Goal: Task Accomplishment & Management: Complete application form

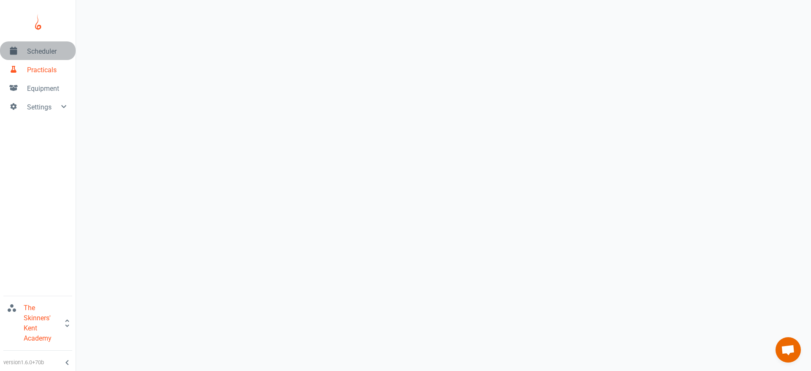
click at [49, 49] on span "Scheduler" at bounding box center [48, 51] width 42 height 10
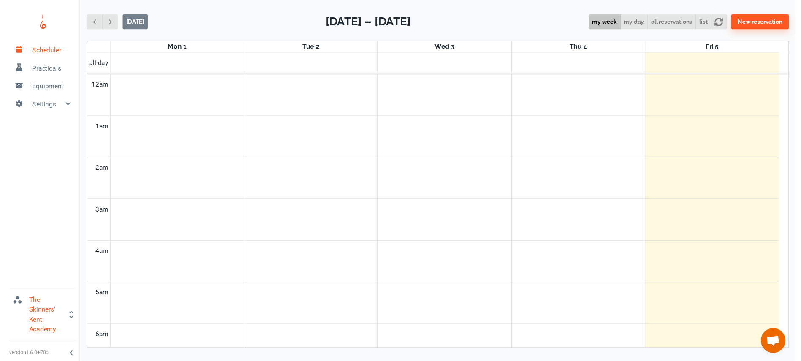
scroll to position [342, 0]
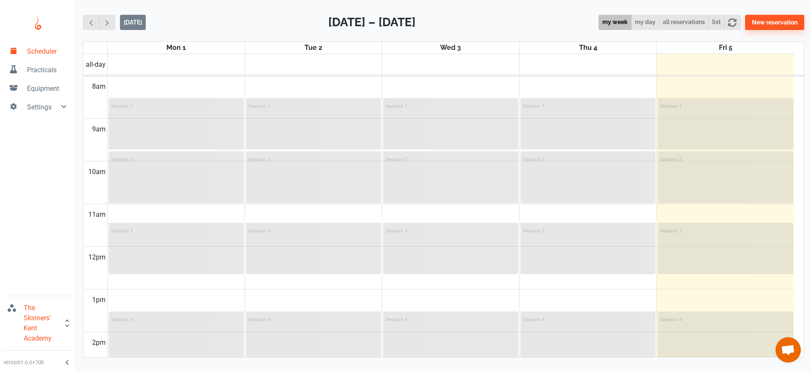
click at [48, 66] on span "Practicals" at bounding box center [48, 70] width 42 height 10
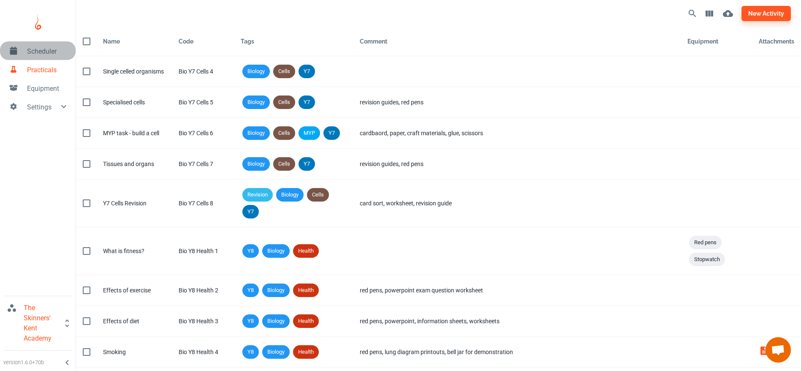
click at [40, 53] on span "Scheduler" at bounding box center [48, 51] width 42 height 10
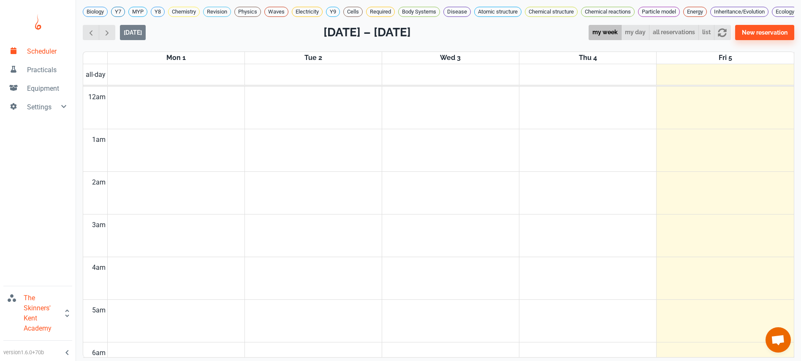
scroll to position [342, 0]
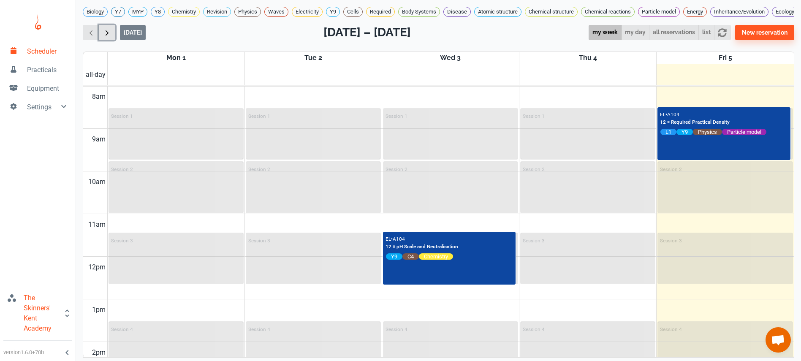
click at [104, 37] on span "button" at bounding box center [107, 32] width 9 height 9
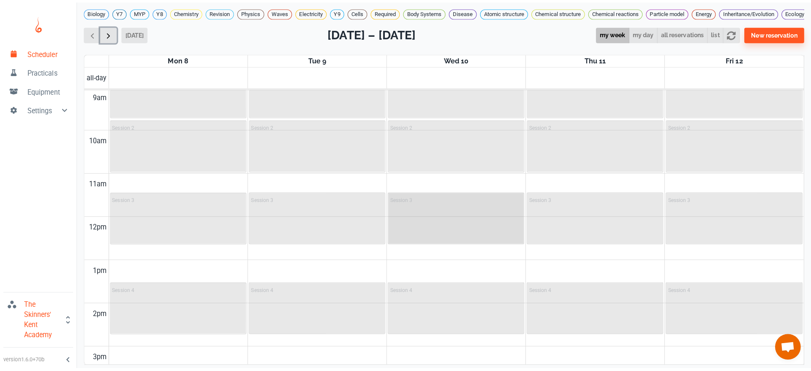
scroll to position [391, 0]
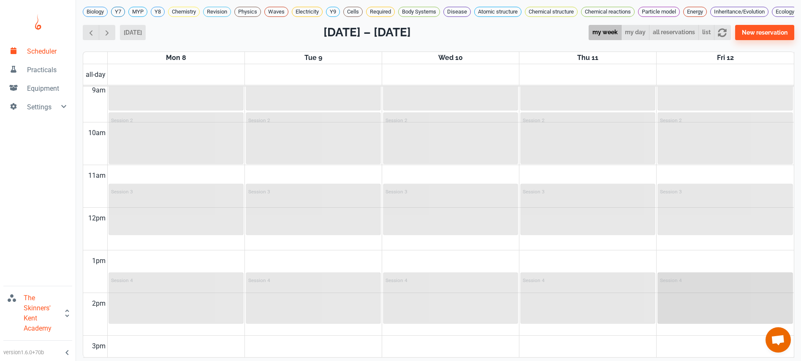
click at [733, 311] on div "Session 4" at bounding box center [726, 298] width 134 height 50
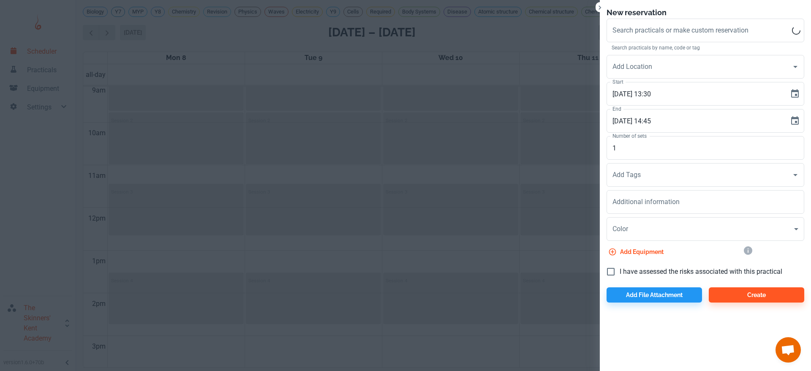
click at [648, 45] on span "Search practicals by name, code or tag" at bounding box center [656, 48] width 88 height 8
click at [646, 38] on input "Search practicals or make custom reservation" at bounding box center [705, 30] width 190 height 16
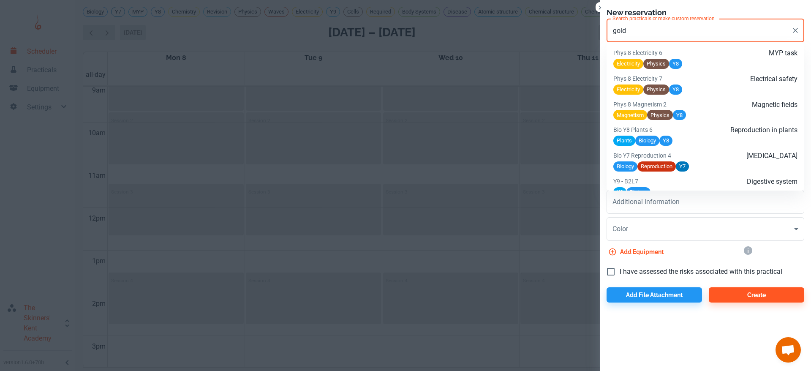
scroll to position [758, 0]
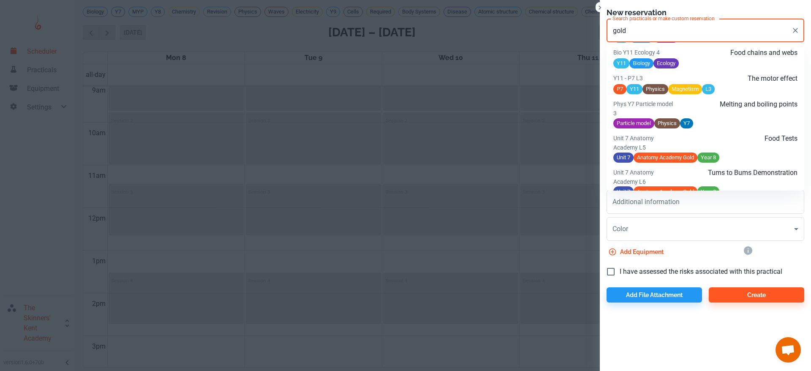
click at [731, 152] on div "Food Tests" at bounding box center [736, 142] width 123 height 19
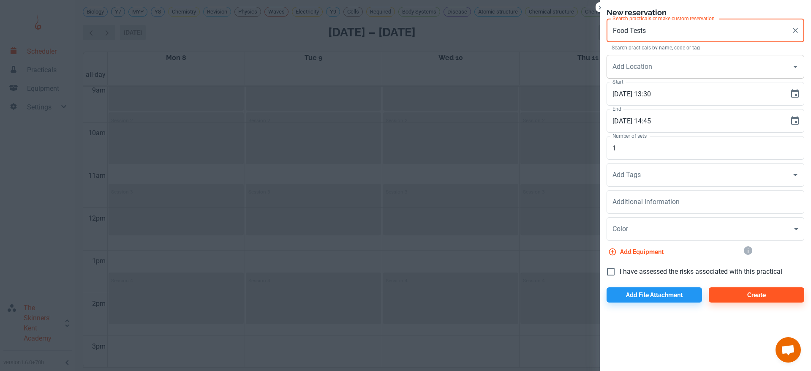
type input "Food Tests"
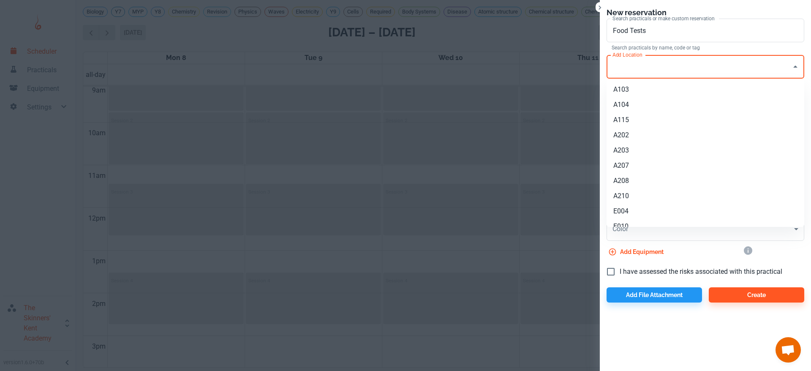
click at [664, 65] on input "Add Location" at bounding box center [698, 67] width 177 height 16
click at [659, 102] on li "A104" at bounding box center [706, 104] width 198 height 15
type input "A104"
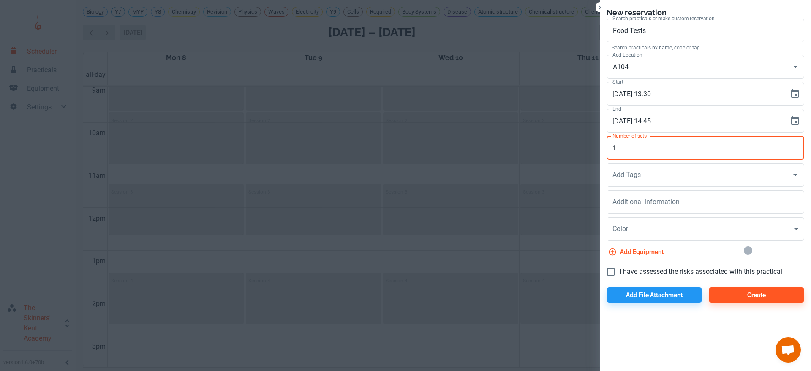
click at [631, 142] on input "1" at bounding box center [706, 148] width 198 height 24
type input "12"
click at [629, 181] on input "Add Tags" at bounding box center [698, 175] width 177 height 16
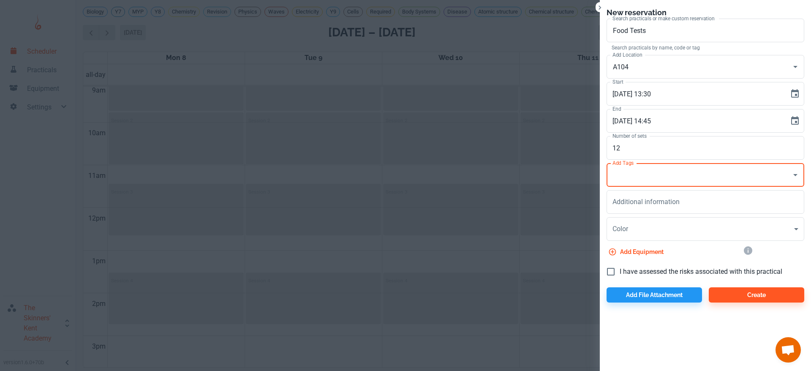
click at [629, 181] on input "Add Tags" at bounding box center [698, 175] width 177 height 16
click at [622, 271] on span "I have assessed the risks associated with this practical" at bounding box center [701, 272] width 163 height 10
click at [620, 271] on input "I have assessed the risks associated with this practical" at bounding box center [611, 272] width 18 height 18
checkbox input "true"
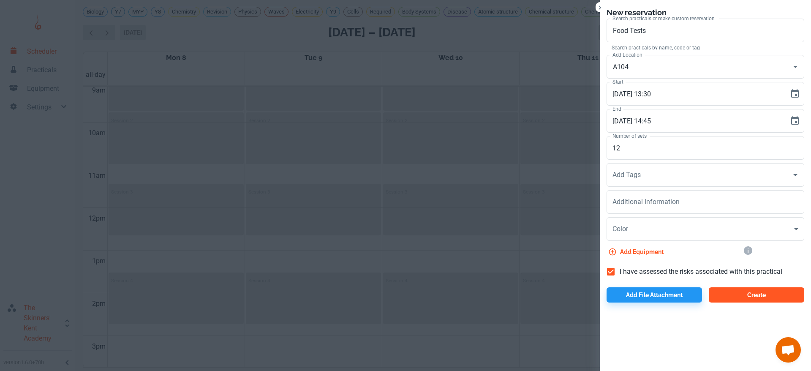
click at [726, 299] on button "Create" at bounding box center [756, 294] width 95 height 15
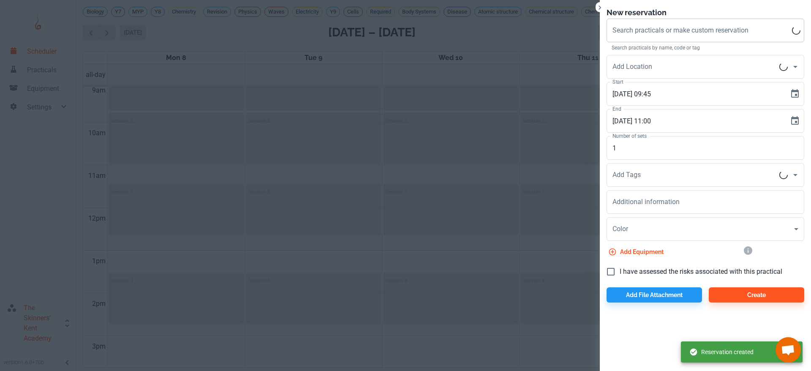
click at [654, 23] on input "Search practicals or make custom reservation" at bounding box center [701, 30] width 182 height 16
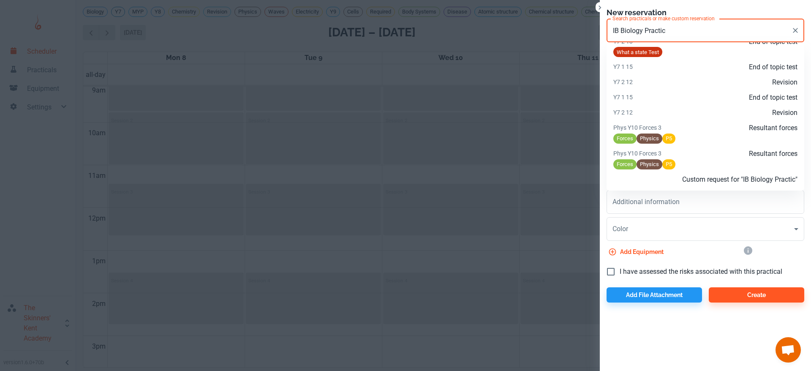
scroll to position [523, 0]
click at [680, 178] on p "Custom request for "IB Biology Practical "" at bounding box center [736, 179] width 123 height 10
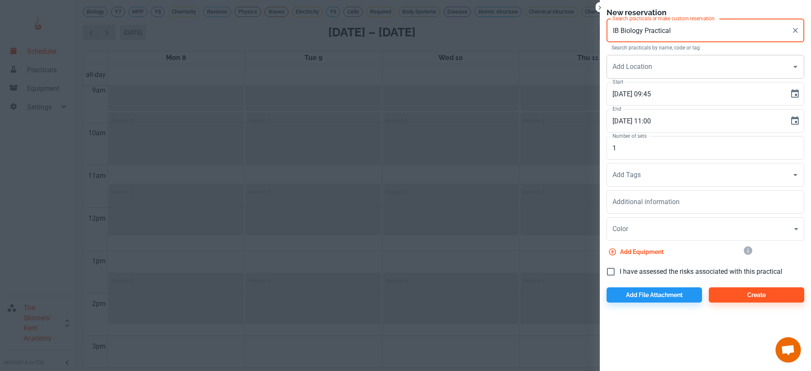
type input "IB Biology Practical"
click at [643, 71] on input "Add Location" at bounding box center [698, 67] width 177 height 16
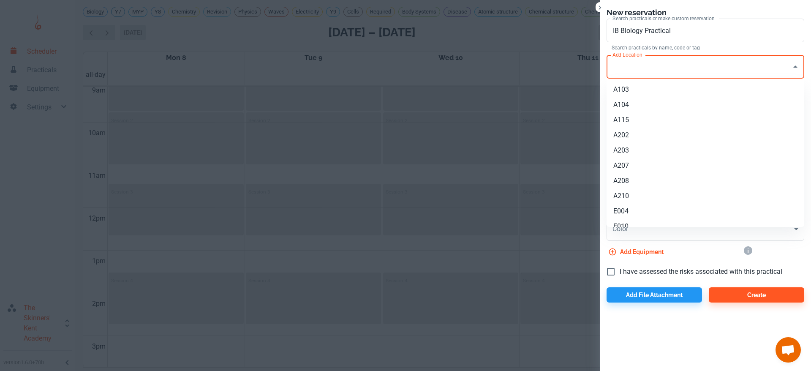
click at [635, 105] on li "A104" at bounding box center [706, 104] width 198 height 15
type input "A104"
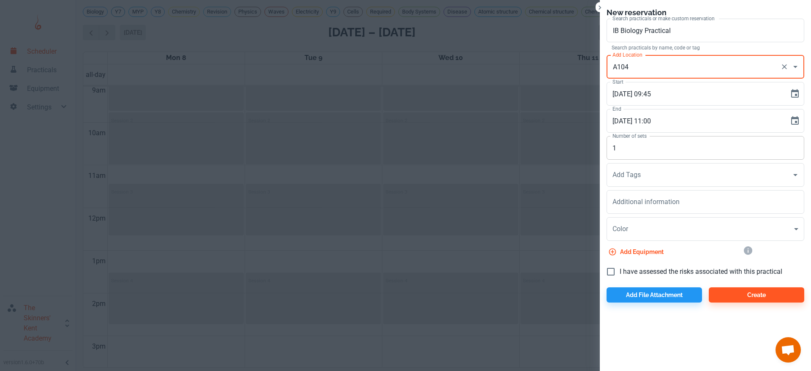
click at [631, 143] on input "1" at bounding box center [706, 148] width 198 height 24
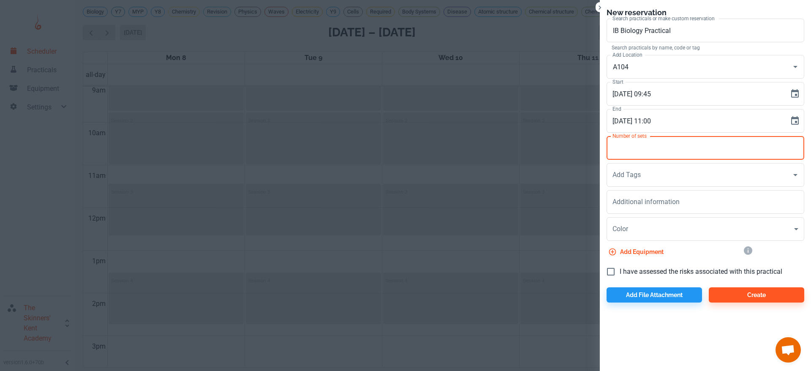
type input "6"
type input "5"
type input "6"
click at [631, 268] on span "I have assessed the risks associated with this practical" at bounding box center [701, 272] width 163 height 10
click at [620, 268] on input "I have assessed the risks associated with this practical" at bounding box center [611, 272] width 18 height 18
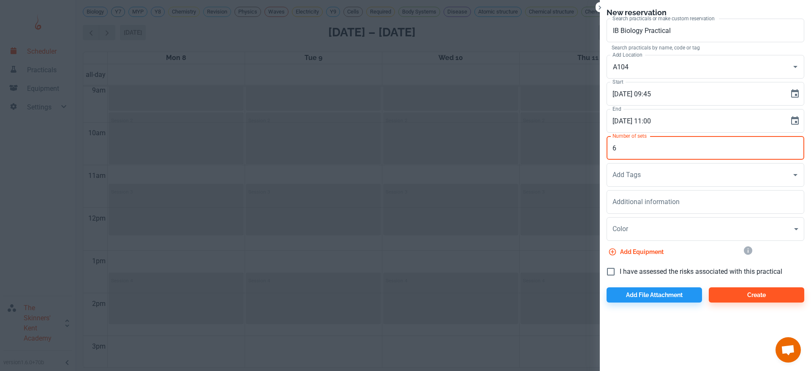
checkbox input "true"
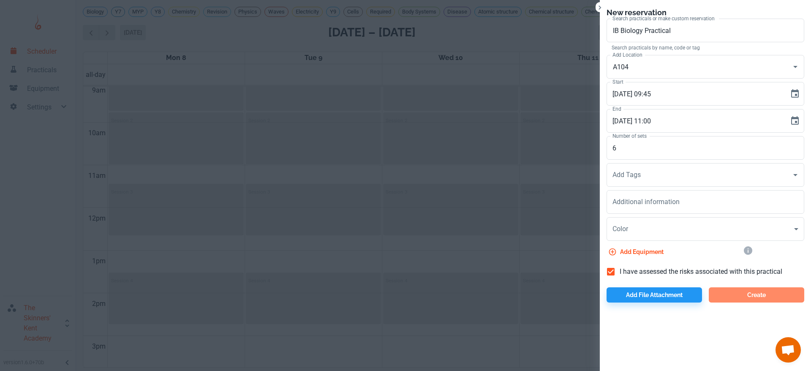
click at [737, 297] on button "Create" at bounding box center [756, 294] width 95 height 15
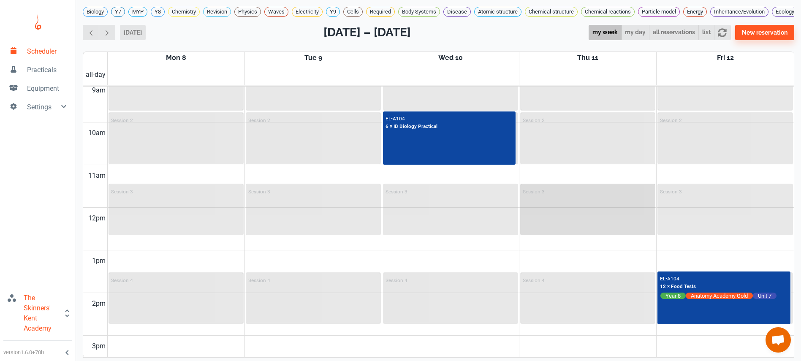
click at [551, 222] on div "Session 3" at bounding box center [587, 210] width 133 height 50
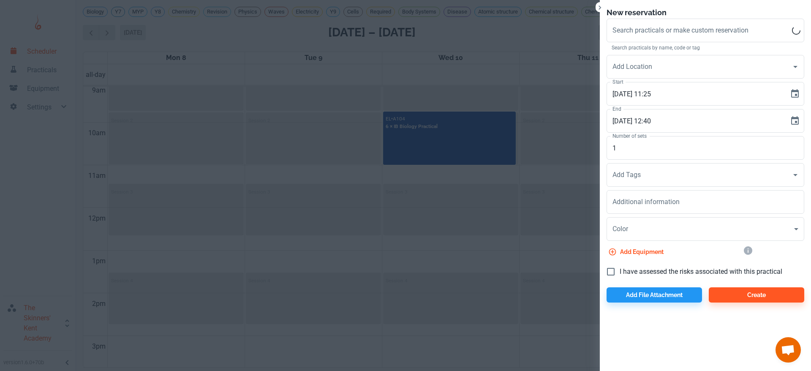
click at [640, 46] on span "Search practicals by name, code or tag" at bounding box center [656, 48] width 88 height 8
click at [636, 30] on div "Search practicals or make custom reservation Search practicals or make custom r…" at bounding box center [706, 31] width 198 height 24
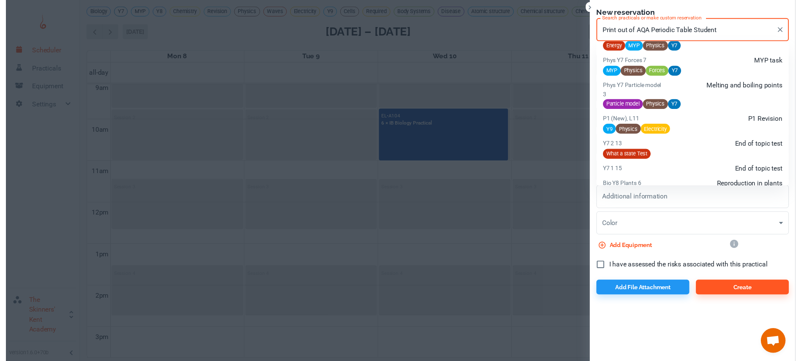
scroll to position [1032, 0]
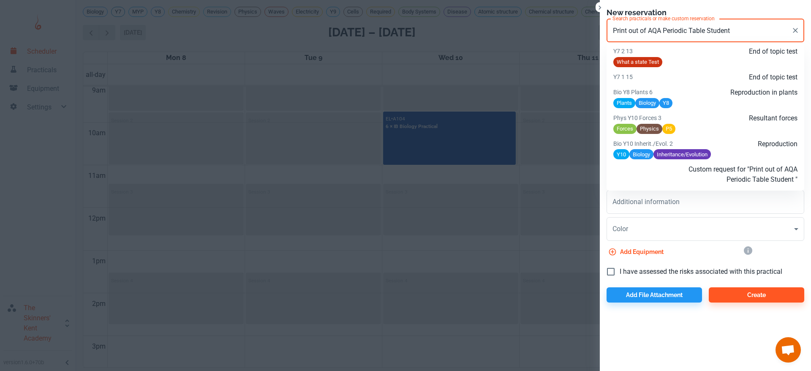
click at [713, 178] on p "Custom request for "Print out of AQA Periodic Table Student "" at bounding box center [736, 174] width 123 height 20
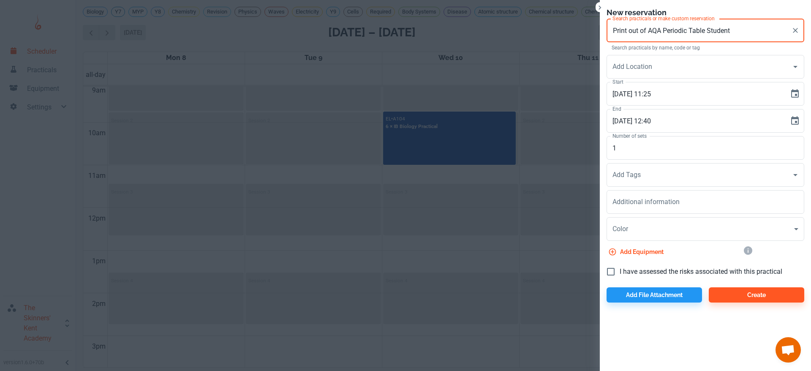
type input "Print out of AQA Periodic Table Student"
click at [664, 53] on div "Add Location Add Location" at bounding box center [702, 65] width 204 height 27
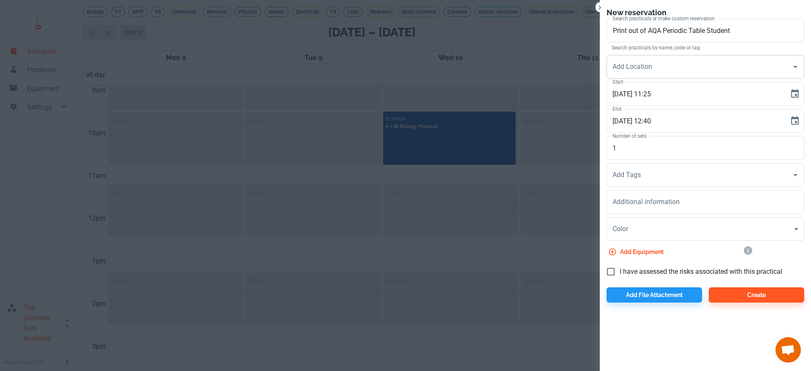
click at [665, 60] on input "Add Location" at bounding box center [698, 67] width 177 height 16
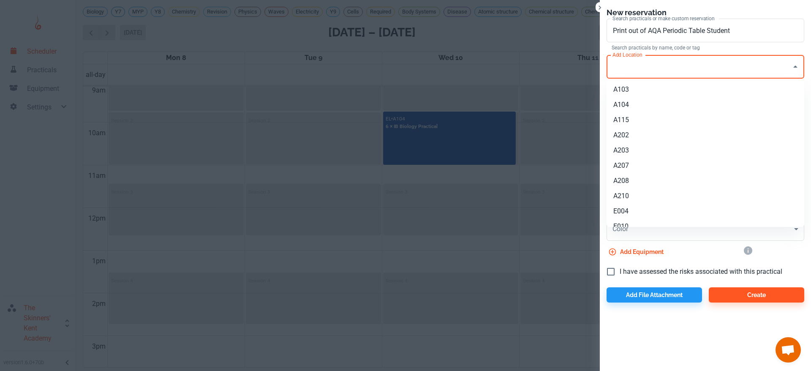
click at [654, 101] on li "A104" at bounding box center [706, 104] width 198 height 15
type input "A104"
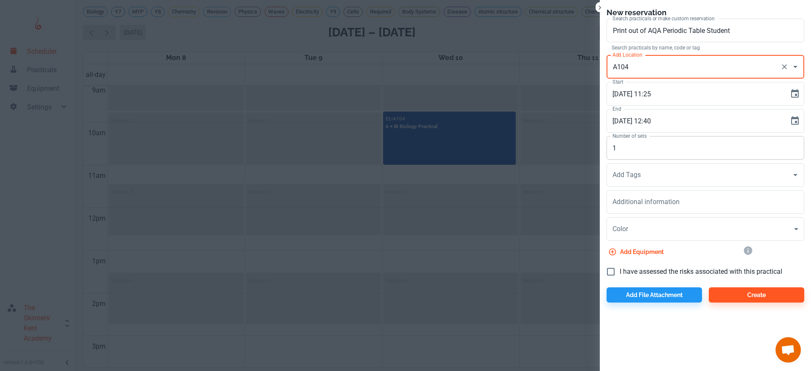
click at [642, 145] on input "1" at bounding box center [706, 148] width 198 height 24
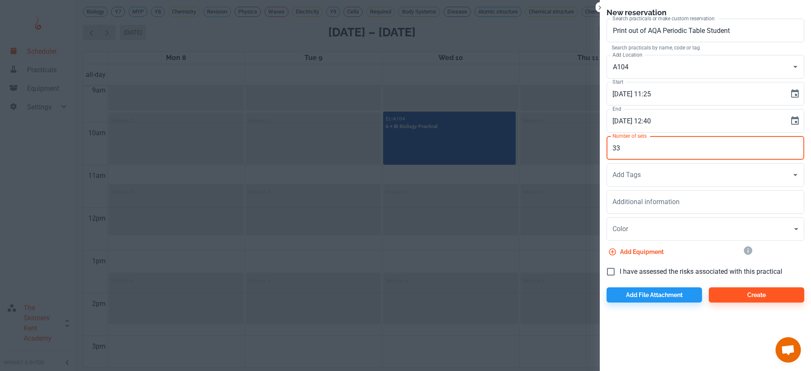
type input "33"
click at [626, 268] on span "I have assessed the risks associated with this practical" at bounding box center [701, 272] width 163 height 10
click at [620, 268] on input "I have assessed the risks associated with this practical" at bounding box center [611, 272] width 18 height 18
checkbox input "true"
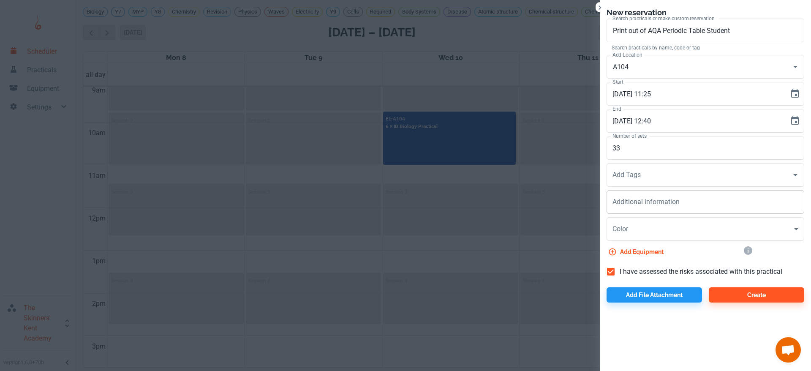
click at [644, 210] on div "x Additional information" at bounding box center [706, 202] width 198 height 24
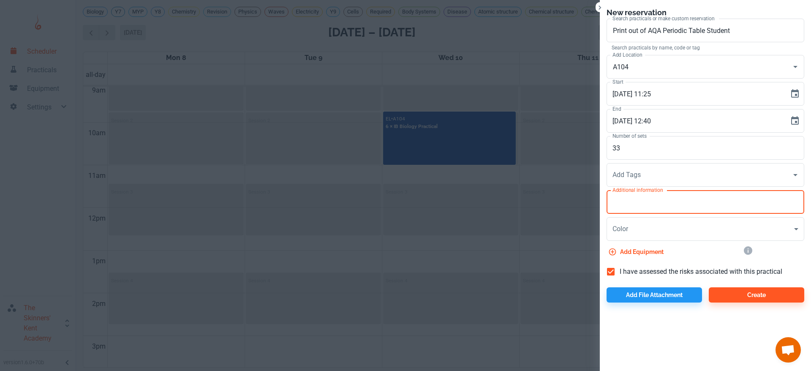
paste textarea "[URL][DOMAIN_NAME]"
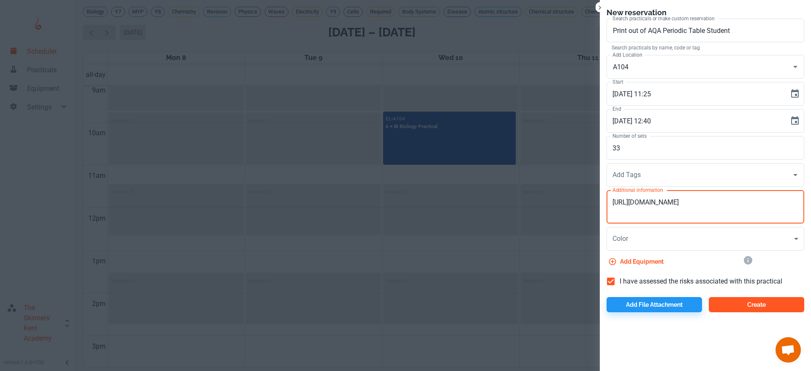
type textarea "[URL][DOMAIN_NAME]"
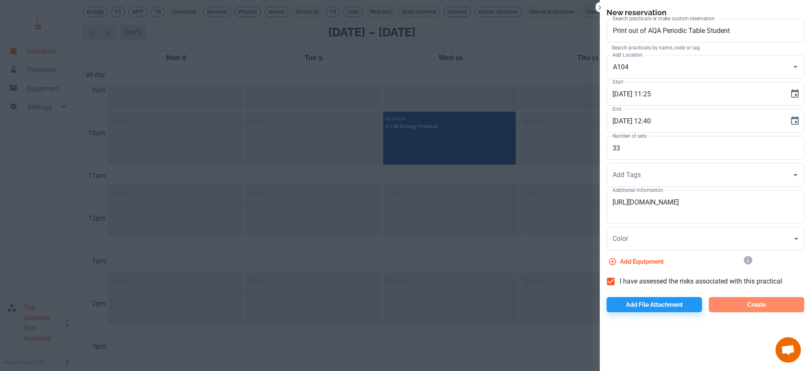
click at [751, 306] on button "Create" at bounding box center [756, 304] width 95 height 15
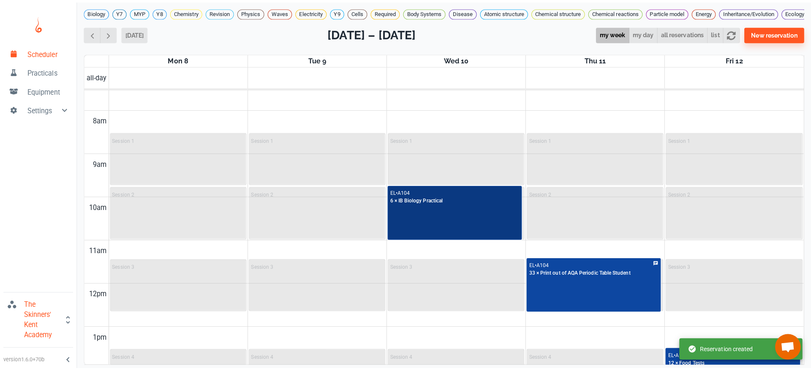
scroll to position [321, 0]
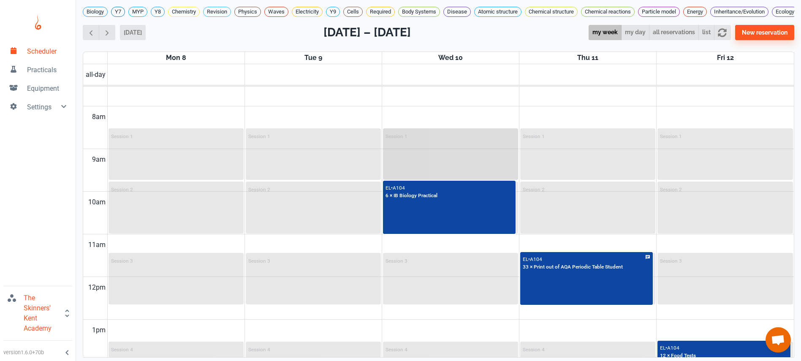
click at [434, 157] on div "Session 1" at bounding box center [450, 154] width 133 height 50
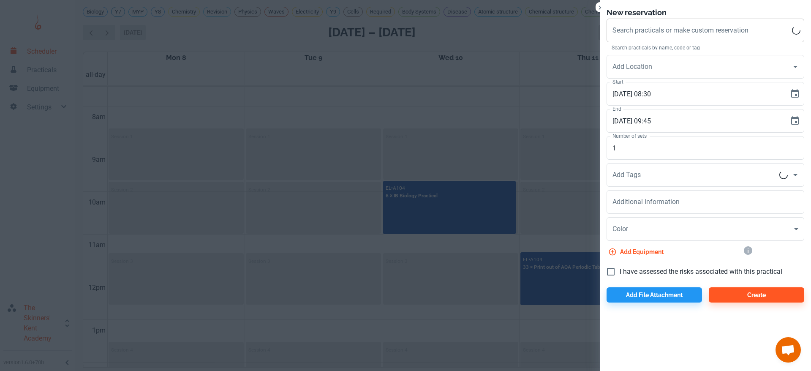
click at [648, 26] on div "Search practicals or make custom reservation Search practicals or make custom r…" at bounding box center [706, 31] width 198 height 24
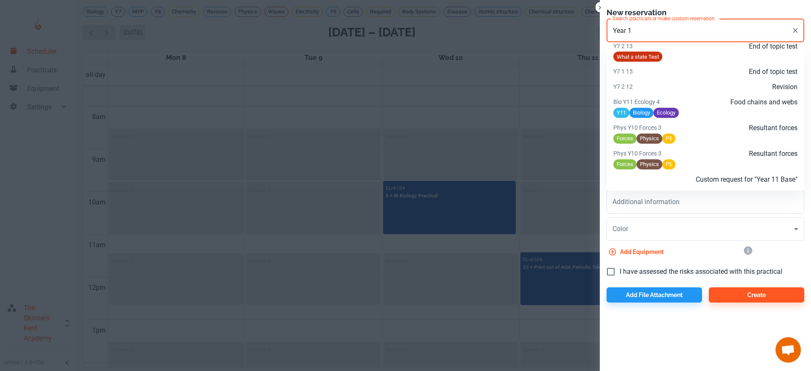
scroll to position [660, 0]
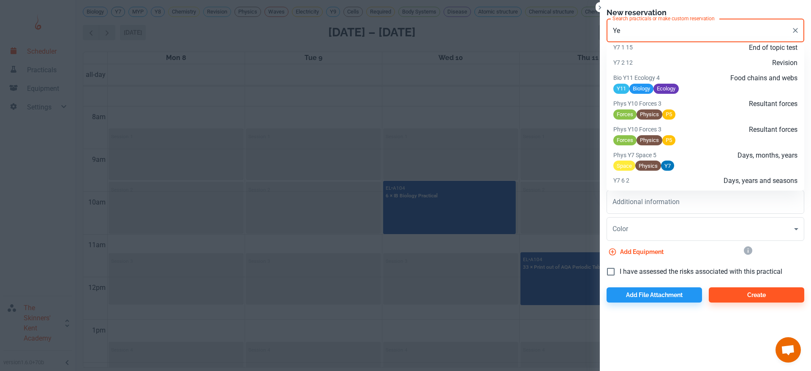
type input "Y"
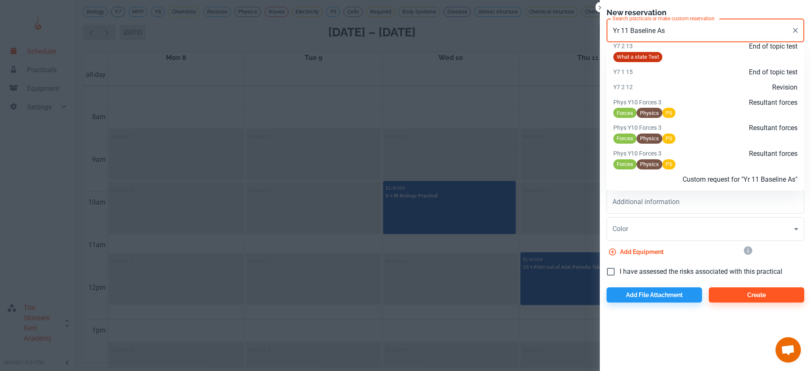
scroll to position [1521, 0]
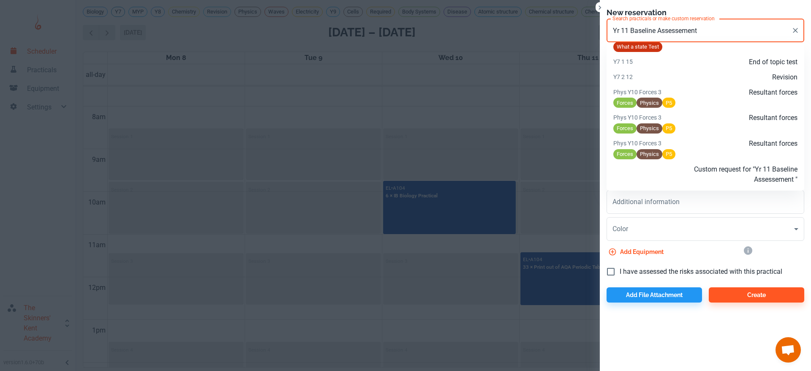
click at [712, 175] on p "Custom request for "Yr 11 Baseline Assessement "" at bounding box center [736, 174] width 123 height 20
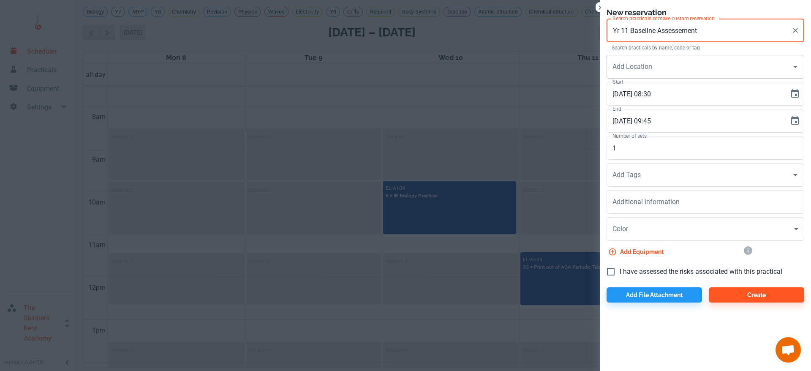
click at [642, 57] on div "Add Location" at bounding box center [706, 67] width 198 height 24
type input "Yr 11 Baseline Assessement"
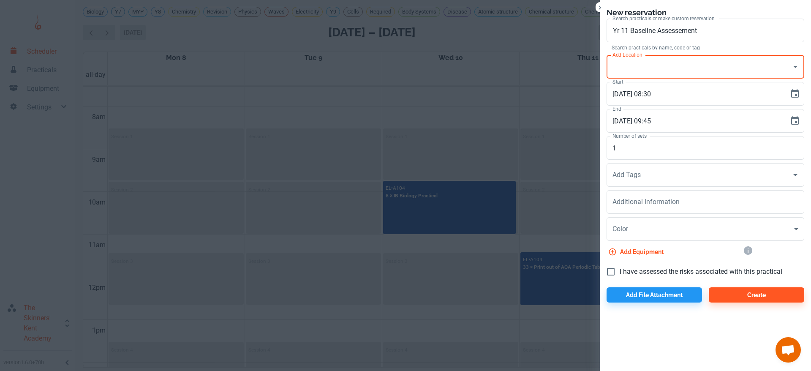
click at [637, 70] on input "Add Location" at bounding box center [698, 67] width 177 height 16
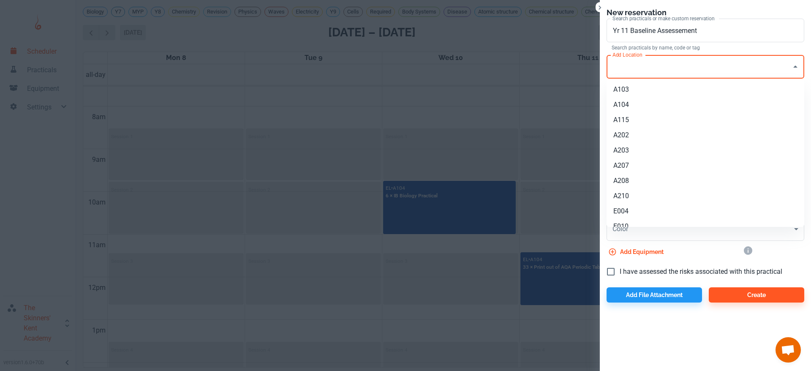
click at [636, 101] on li "A104" at bounding box center [706, 104] width 198 height 15
type input "A104"
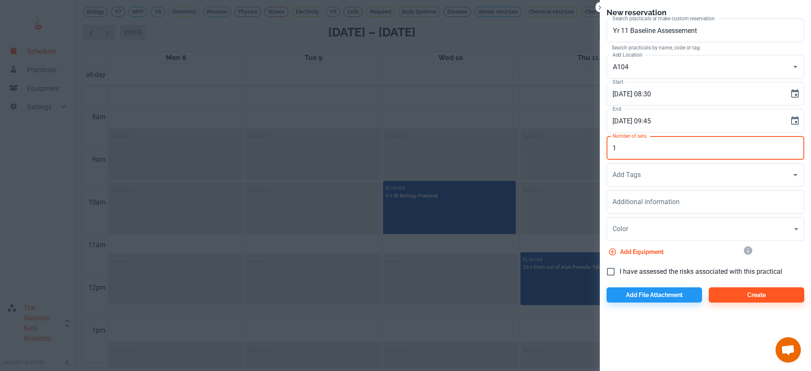
click at [634, 149] on input "1" at bounding box center [706, 148] width 198 height 24
type input "34"
click at [644, 206] on textarea "Additional information" at bounding box center [705, 202] width 186 height 10
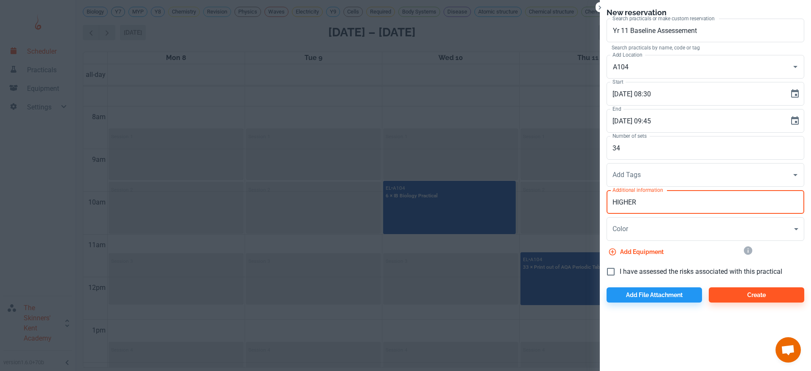
type textarea "HIGHER"
click at [639, 272] on span "I have assessed the risks associated with this practical" at bounding box center [701, 272] width 163 height 10
click at [620, 272] on input "I have assessed the risks associated with this practical" at bounding box center [611, 272] width 18 height 18
checkbox input "true"
click at [665, 201] on textarea "HIGHER" at bounding box center [705, 202] width 186 height 10
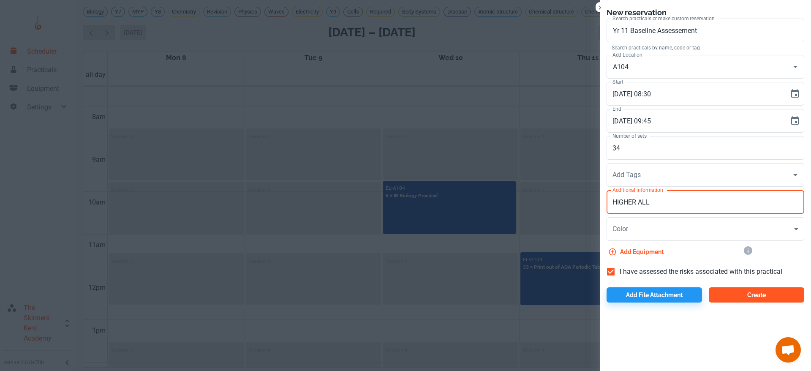
type textarea "HIGHER ALL"
click at [746, 292] on button "Create" at bounding box center [756, 294] width 95 height 15
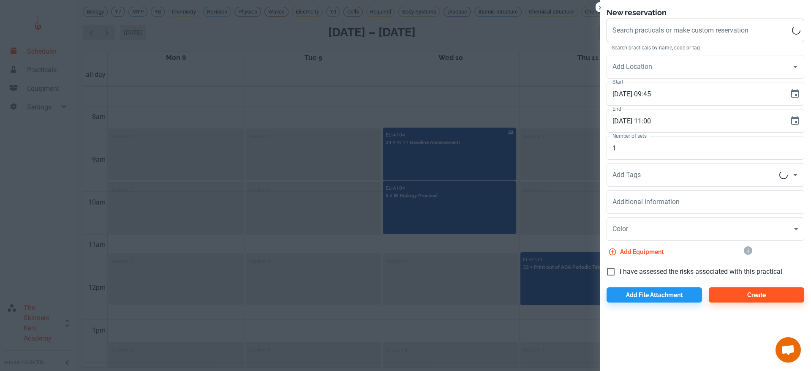
click at [648, 24] on div "Search practicals or make custom reservation Search practicals or make custom r…" at bounding box center [706, 31] width 198 height 24
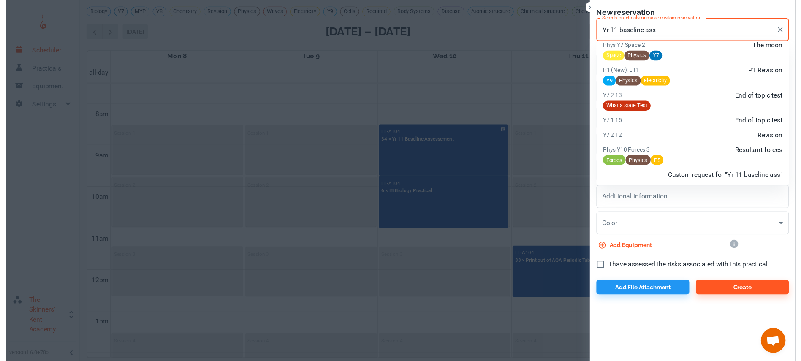
scroll to position [2003, 0]
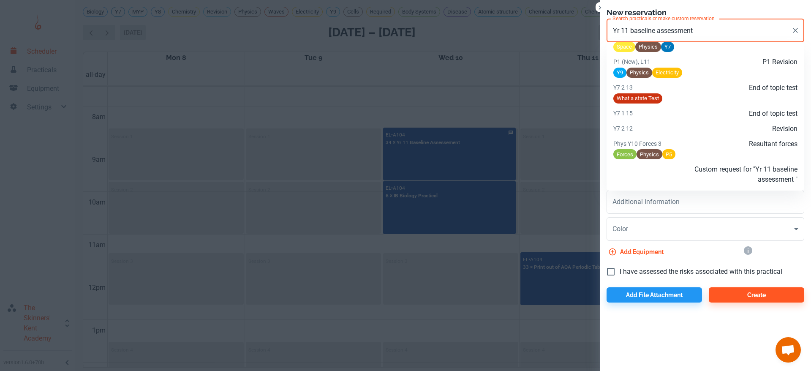
click at [712, 171] on p "Custom request for "Yr 11 baseline assessment "" at bounding box center [736, 174] width 123 height 20
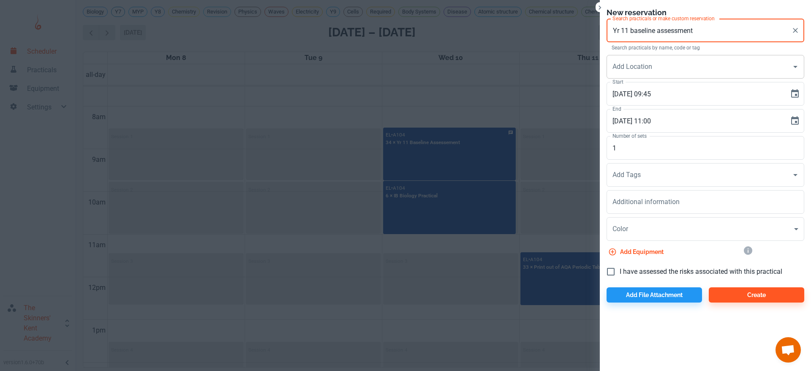
type input "Yr 11 baseline assessment"
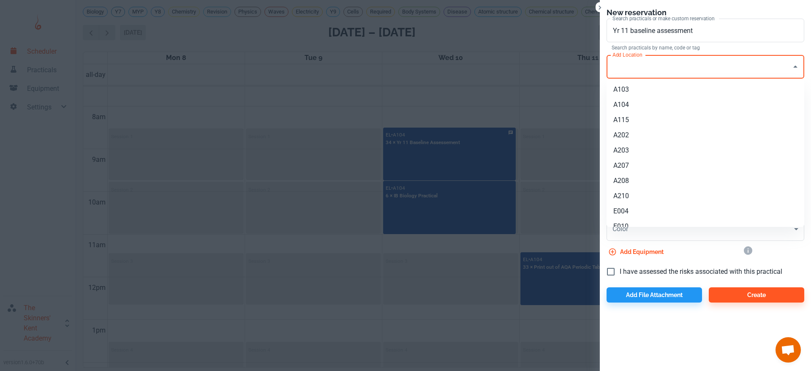
click at [659, 64] on input "Add Location" at bounding box center [698, 67] width 177 height 16
click at [640, 111] on li "A104" at bounding box center [706, 104] width 198 height 15
type input "A104"
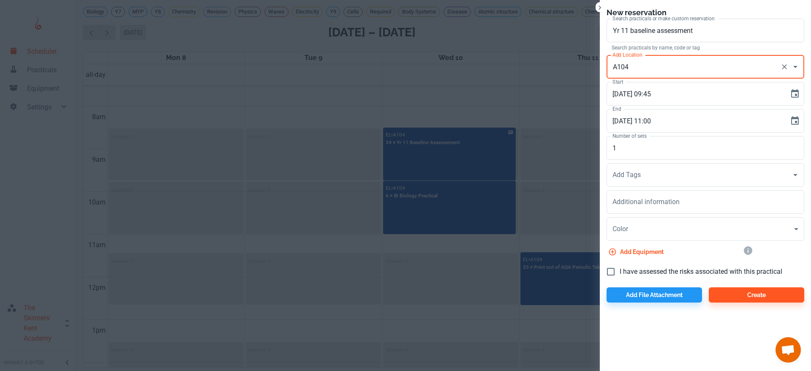
click at [634, 162] on div "Add Tags Add Tags" at bounding box center [702, 173] width 204 height 27
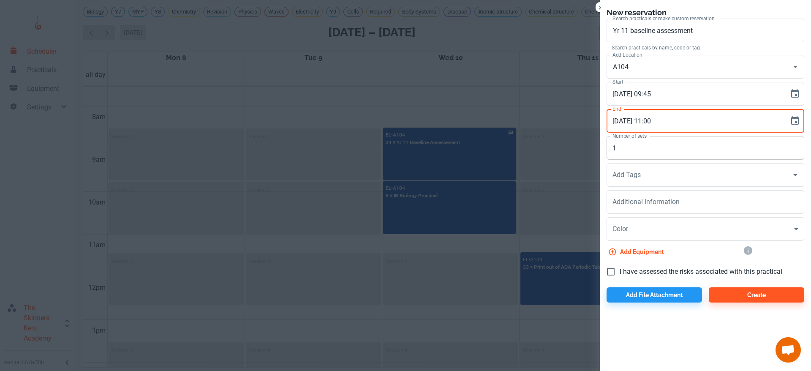
drag, startPoint x: 615, startPoint y: 126, endPoint x: 622, endPoint y: 141, distance: 16.5
click at [622, 141] on div "Search practicals or make custom reservation Yr 11 baseline assessment Search p…" at bounding box center [702, 158] width 204 height 287
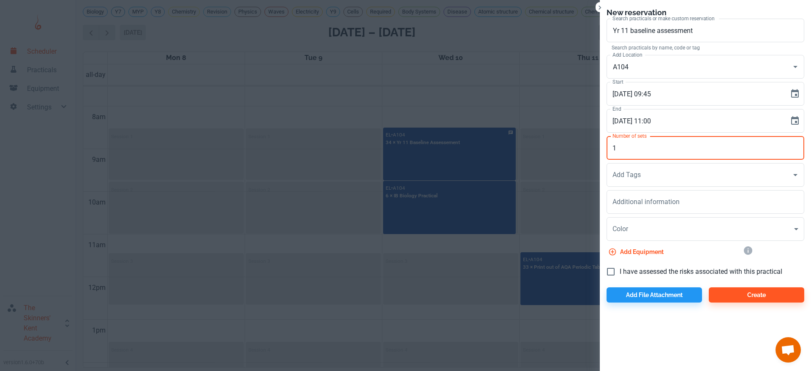
click at [622, 141] on input "1" at bounding box center [706, 148] width 198 height 24
type input "33"
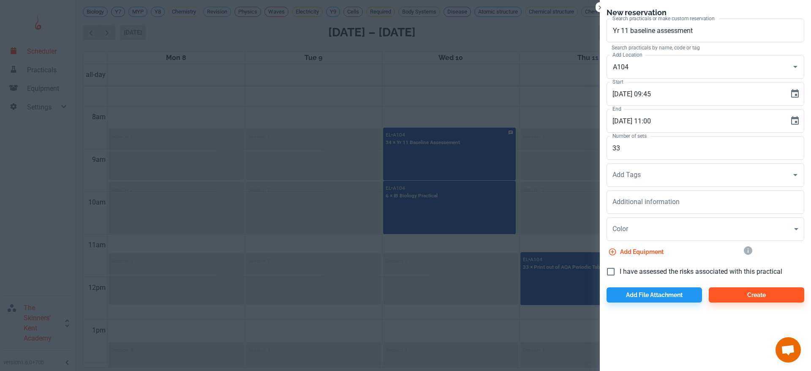
click at [640, 268] on span "I have assessed the risks associated with this practical" at bounding box center [701, 272] width 163 height 10
click at [620, 268] on input "I have assessed the risks associated with this practical" at bounding box center [611, 272] width 18 height 18
checkbox input "true"
click at [675, 194] on div "x Additional information" at bounding box center [706, 202] width 198 height 24
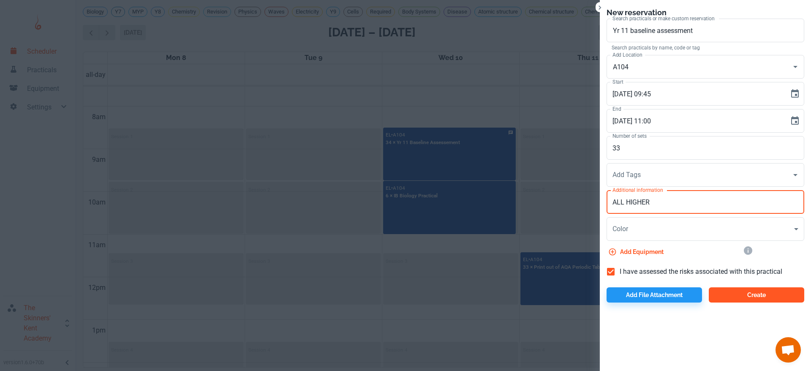
type textarea "ALL HIGHER"
click at [732, 294] on button "Create" at bounding box center [756, 294] width 95 height 15
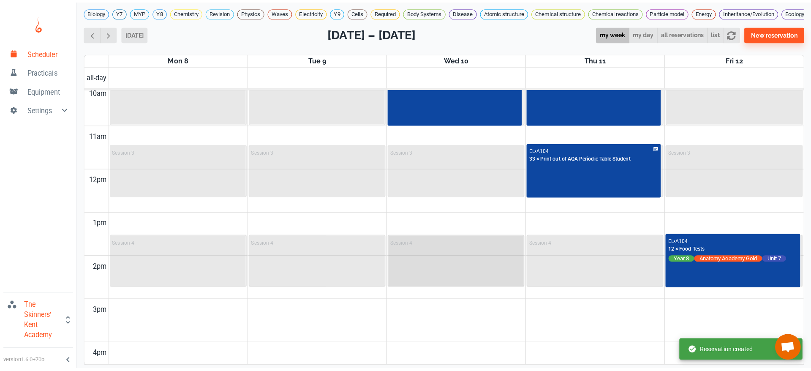
scroll to position [288, 0]
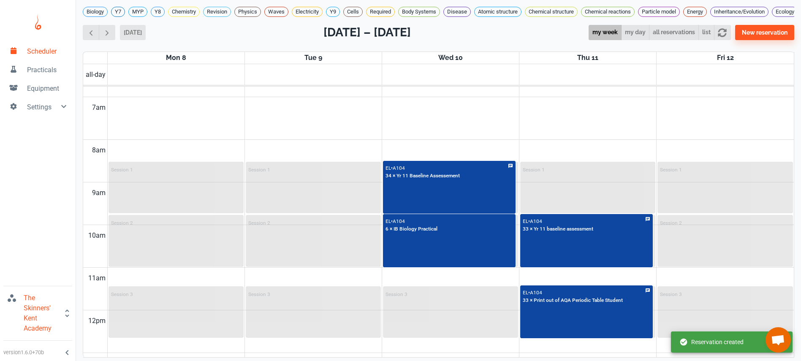
click at [291, 286] on td at bounding box center [450, 279] width 687 height 22
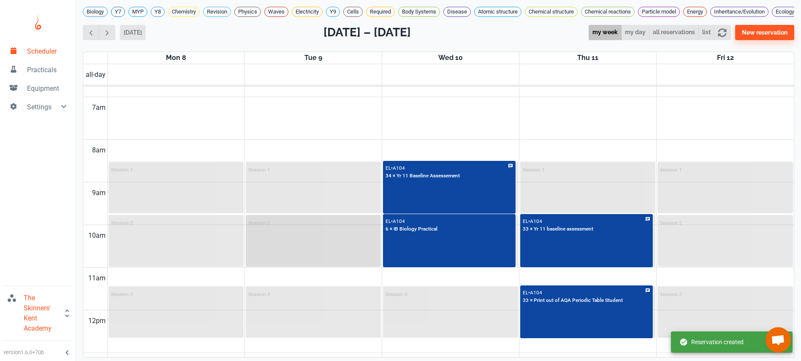
click at [294, 237] on div "Session 2" at bounding box center [313, 241] width 133 height 50
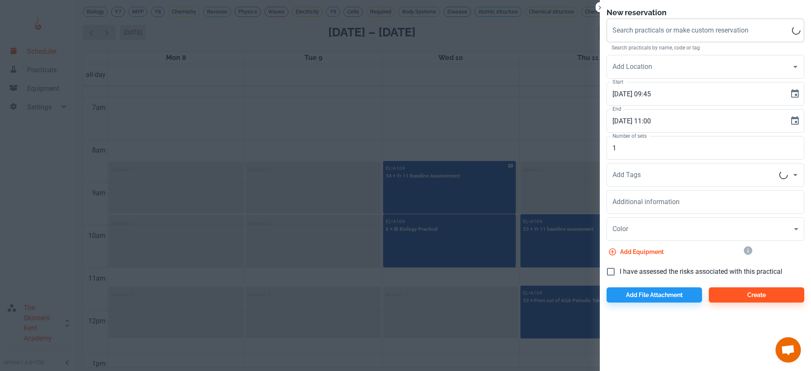
click at [672, 34] on input "Search practicals or make custom reservation" at bounding box center [701, 30] width 182 height 16
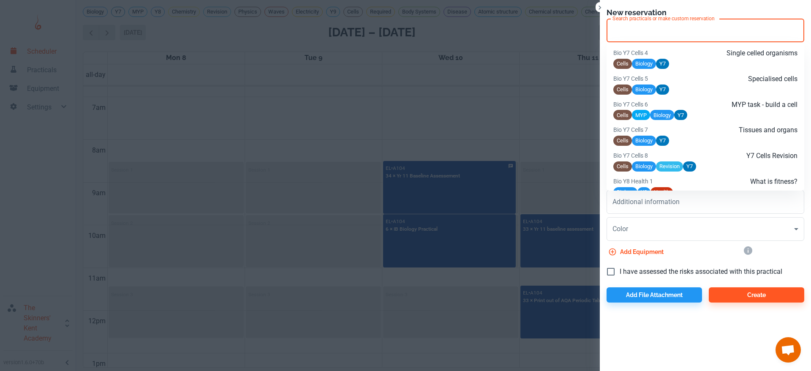
type input "Y"
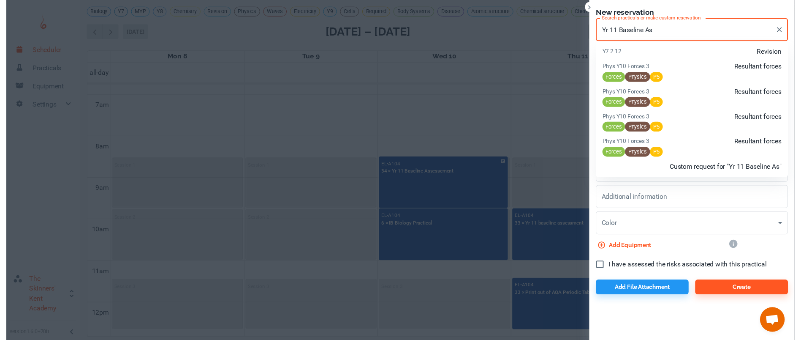
scroll to position [780, 0]
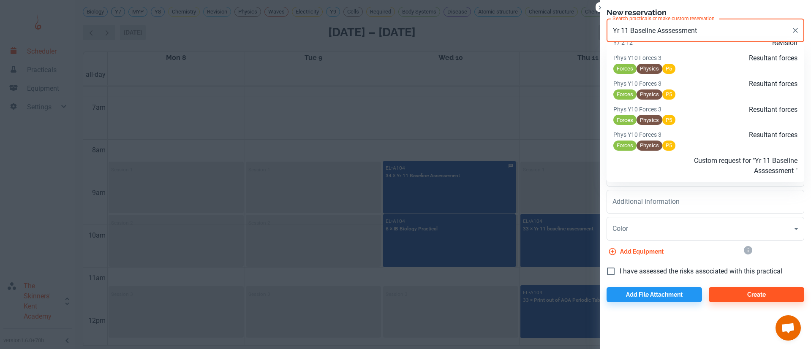
click at [723, 172] on p "Custom request for "Yr 11 Baseline Asssessment "" at bounding box center [736, 166] width 123 height 20
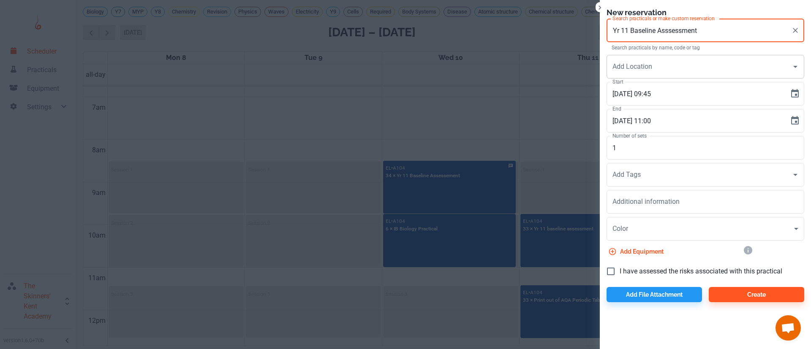
type input "Yr 11 Baseline Asssessment"
click at [664, 71] on input "Add Location" at bounding box center [698, 67] width 177 height 16
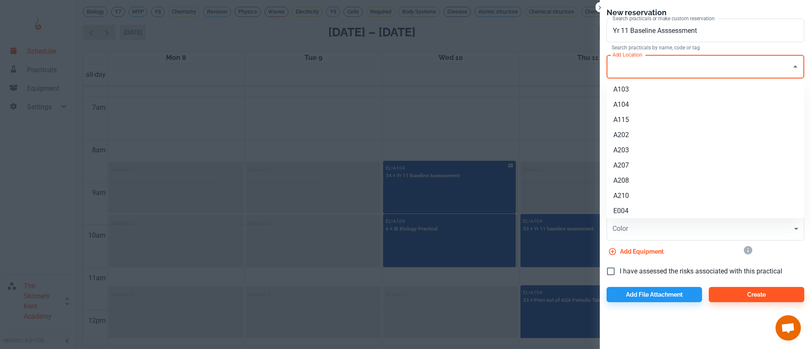
click at [654, 99] on li "A104" at bounding box center [706, 104] width 198 height 15
type input "A104"
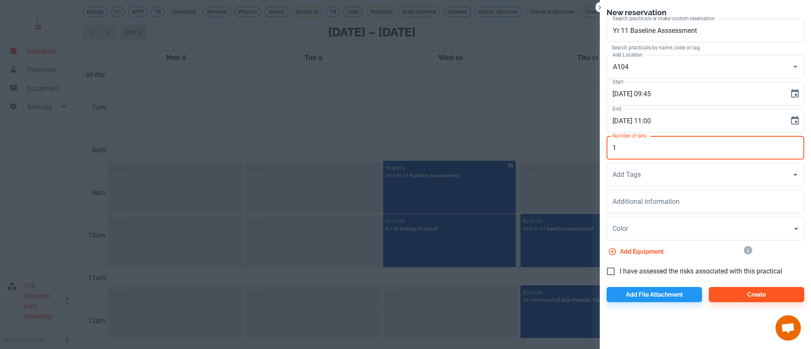
click at [650, 141] on input "1" at bounding box center [706, 148] width 198 height 24
type input "30"
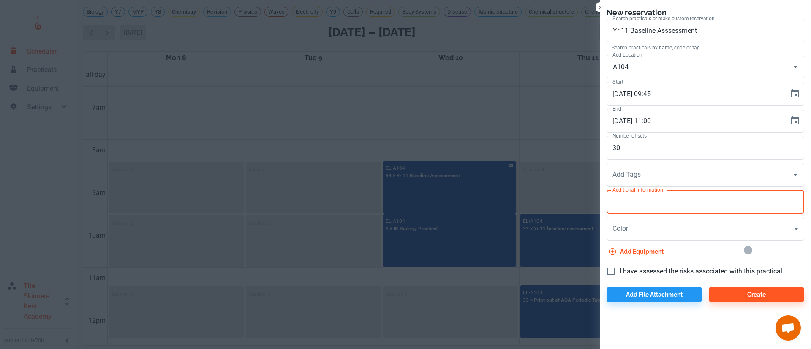
click at [644, 198] on textarea "Additional information" at bounding box center [705, 202] width 186 height 10
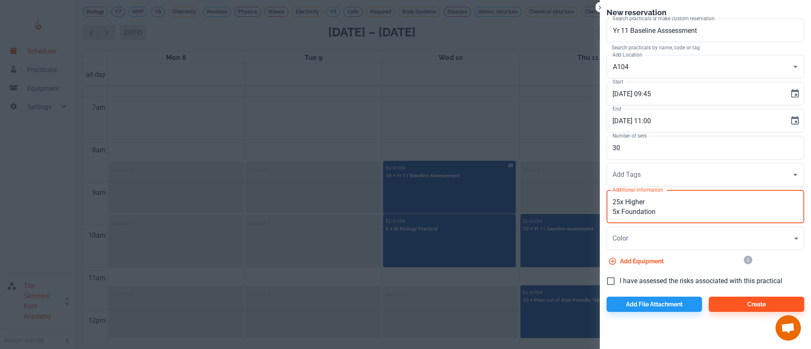
type textarea "25x Higher 5x Foundation"
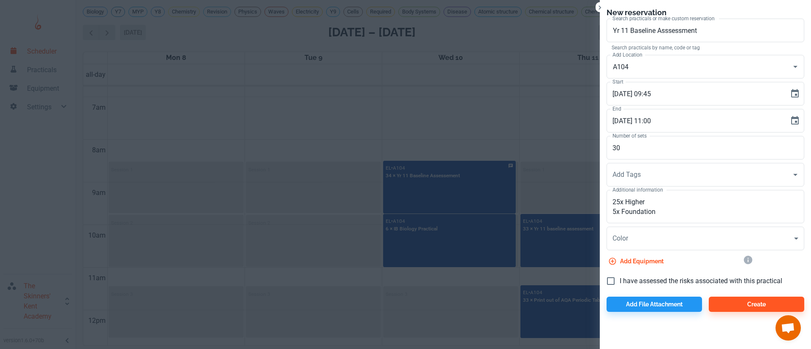
click at [645, 279] on span "I have assessed the risks associated with this practical" at bounding box center [701, 281] width 163 height 10
click at [620, 279] on input "I have assessed the risks associated with this practical" at bounding box center [611, 281] width 18 height 18
checkbox input "true"
click at [739, 299] on button "Create" at bounding box center [756, 304] width 95 height 15
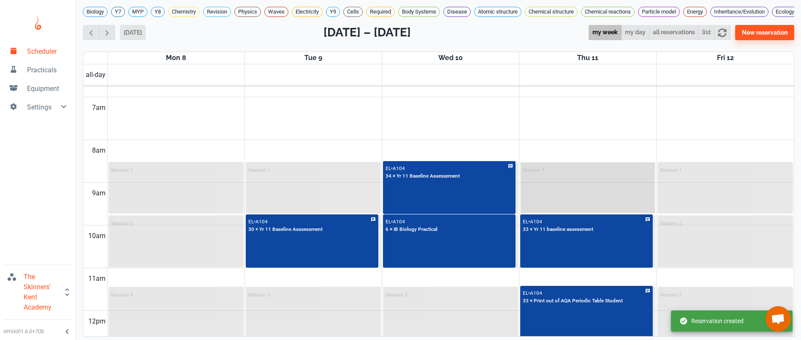
scroll to position [315, 0]
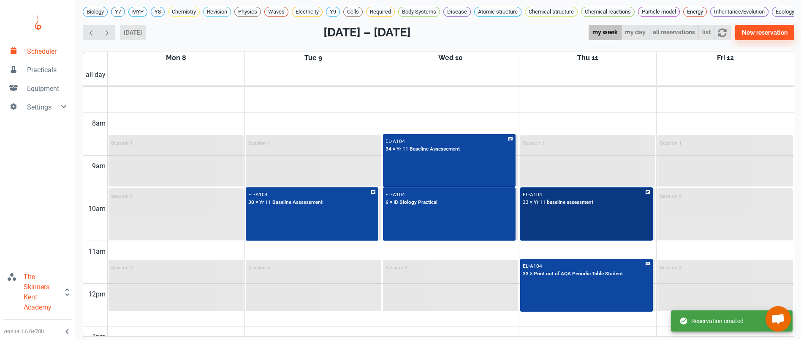
click at [567, 230] on div "EL • A104 33 × Yr 11 baseline assessment" at bounding box center [586, 214] width 131 height 52
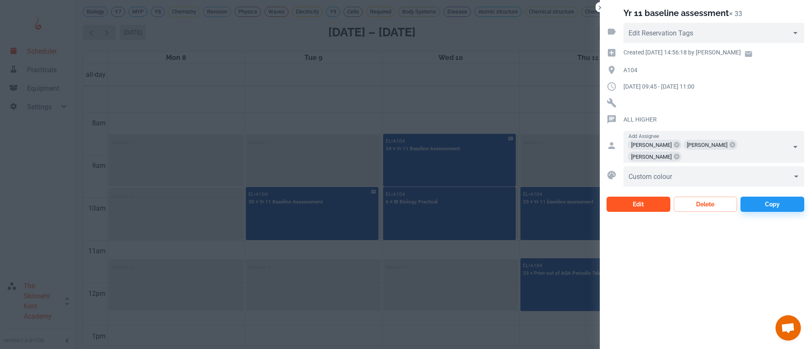
click at [645, 197] on button "Edit" at bounding box center [639, 204] width 64 height 15
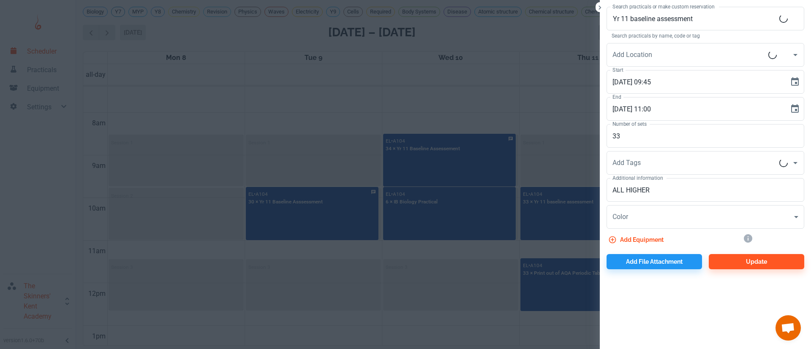
type input "A104"
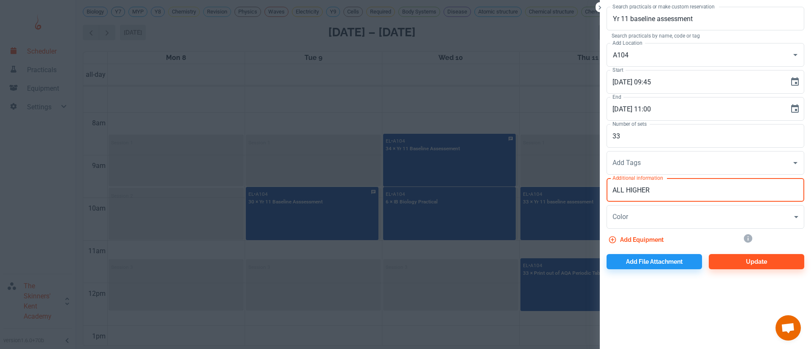
drag, startPoint x: 659, startPoint y: 193, endPoint x: 589, endPoint y: 191, distance: 69.3
click at [589, 191] on div "Search practicals or make custom reservation Yr 11 baseline assessment Search p…" at bounding box center [405, 174] width 811 height 349
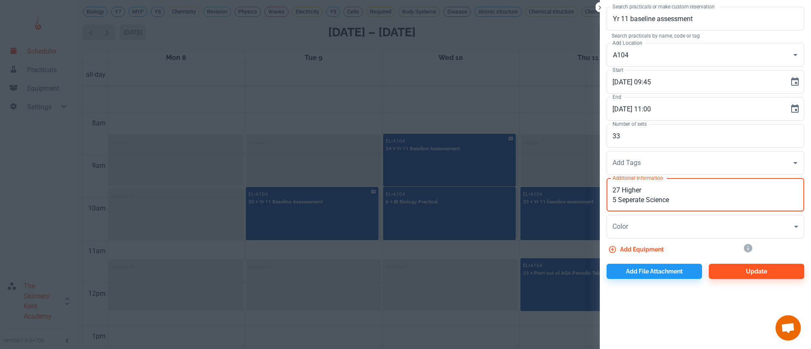
click at [630, 196] on textarea "27 Higher 5 Seperate Science" at bounding box center [705, 194] width 186 height 19
click at [618, 192] on textarea "27 Higher 5 Separate Science" at bounding box center [705, 194] width 186 height 19
type textarea "28 Higher 5 Separate Science"
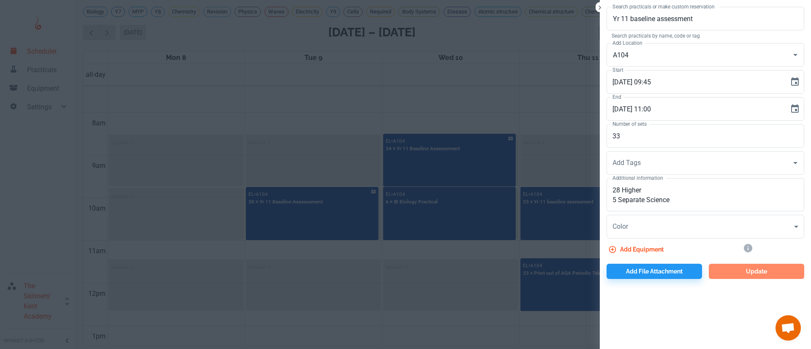
click at [716, 271] on button "Update" at bounding box center [756, 271] width 95 height 15
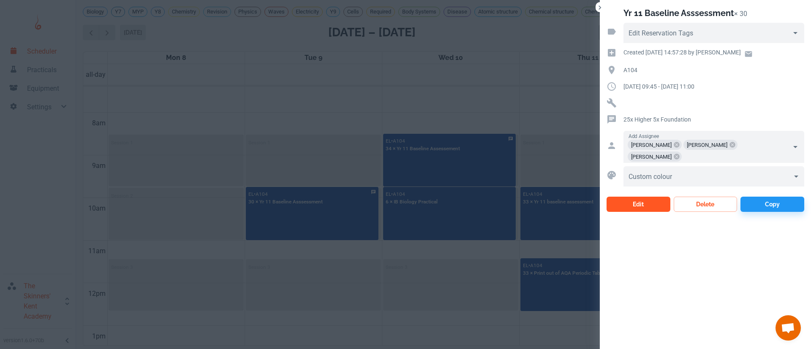
click at [644, 197] on button "Edit" at bounding box center [639, 204] width 64 height 15
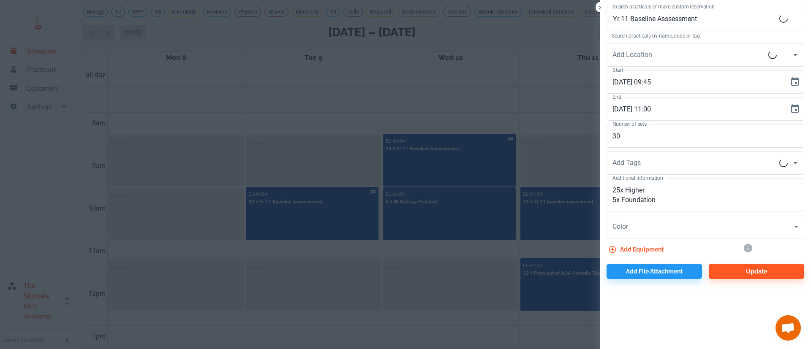
type input "A104"
click at [612, 193] on div "25x Higher 5x Foundation x Additional information" at bounding box center [706, 194] width 198 height 33
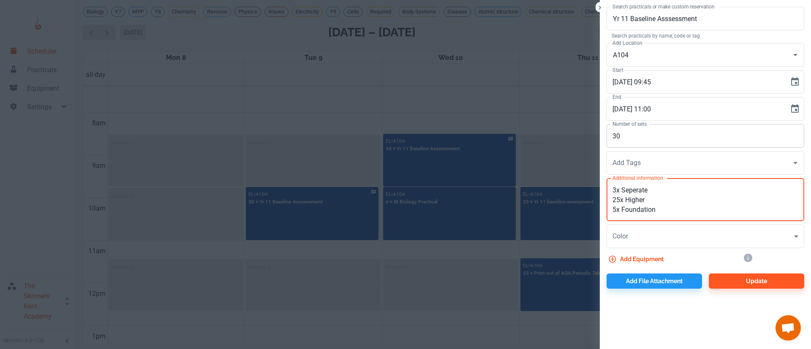
type textarea "3x Seperate 25x Higher 5x Foundation"
click at [632, 128] on input "30" at bounding box center [706, 136] width 198 height 24
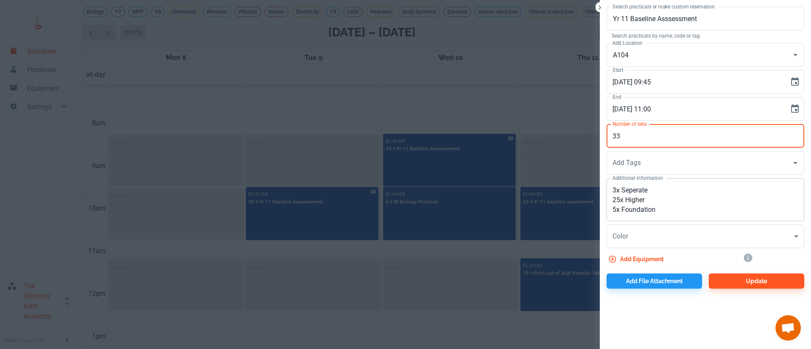
type input "33"
click at [636, 191] on textarea "3x Seperate 25x Higher 5x Foundation" at bounding box center [705, 199] width 186 height 29
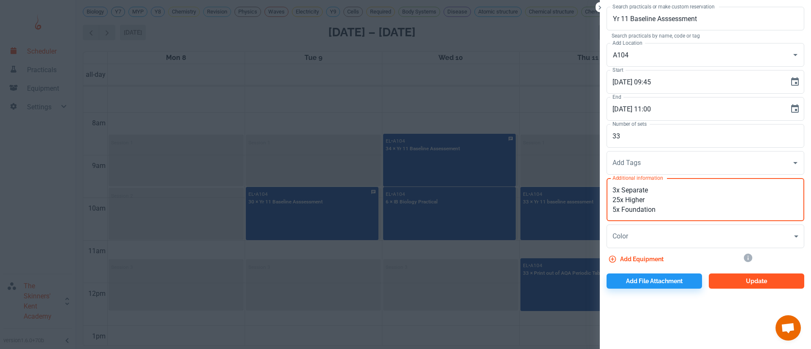
type textarea "3x Separate 25x Higher 5x Foundation"
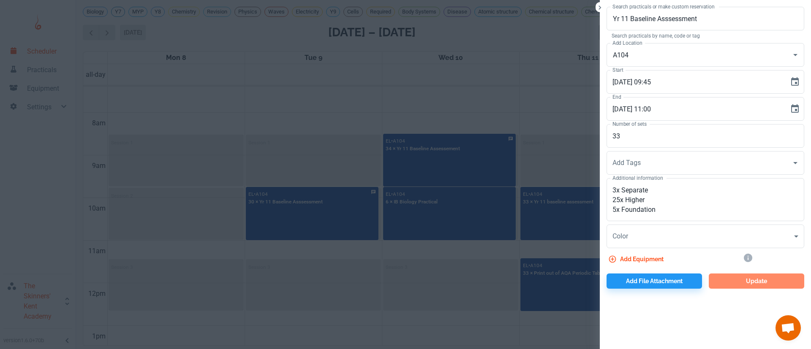
click at [749, 284] on button "Update" at bounding box center [756, 281] width 95 height 15
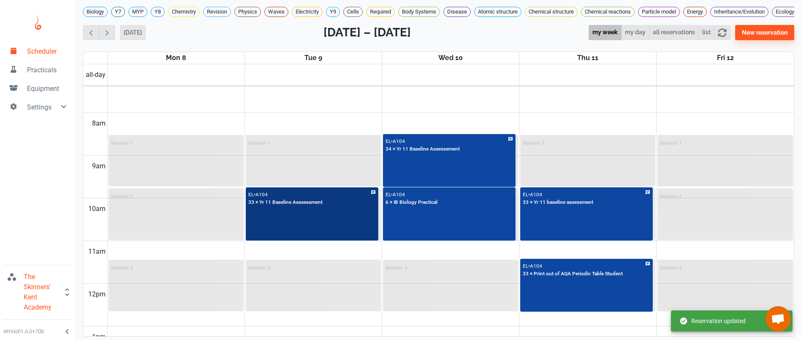
click at [340, 240] on div "EL • A104 33 × Yr 11 Baseline Asssessment" at bounding box center [312, 214] width 131 height 52
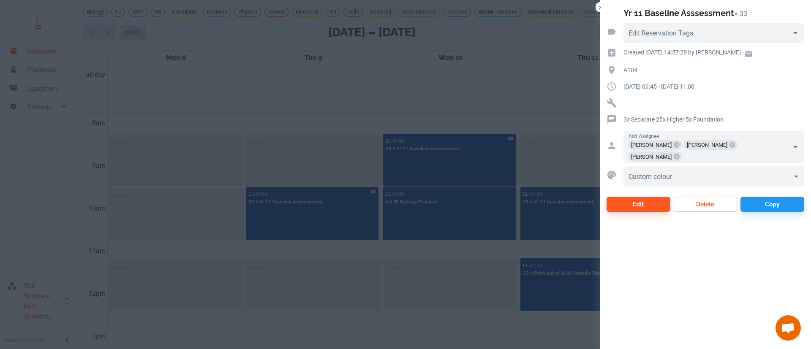
click at [455, 245] on div at bounding box center [405, 174] width 811 height 349
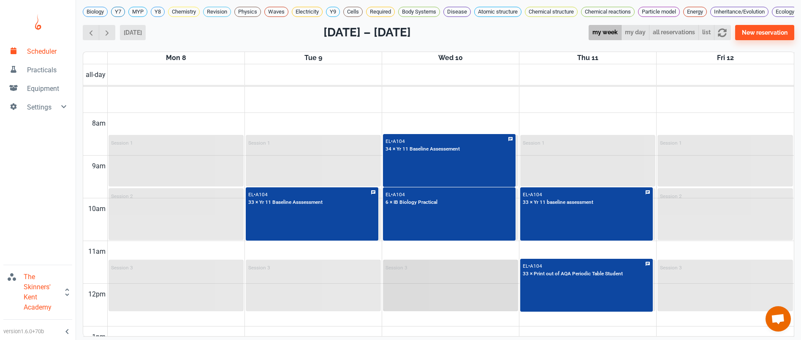
click at [459, 299] on div "Session 3" at bounding box center [450, 285] width 133 height 50
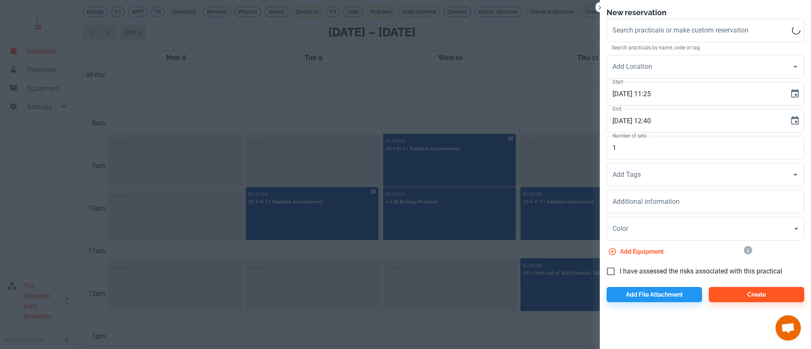
click at [459, 298] on div at bounding box center [405, 174] width 811 height 349
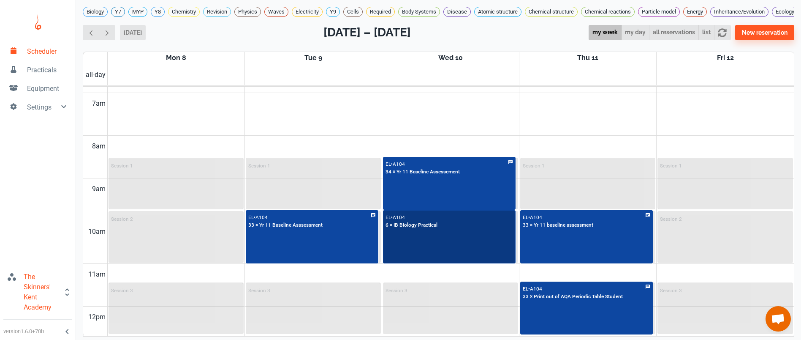
scroll to position [291, 0]
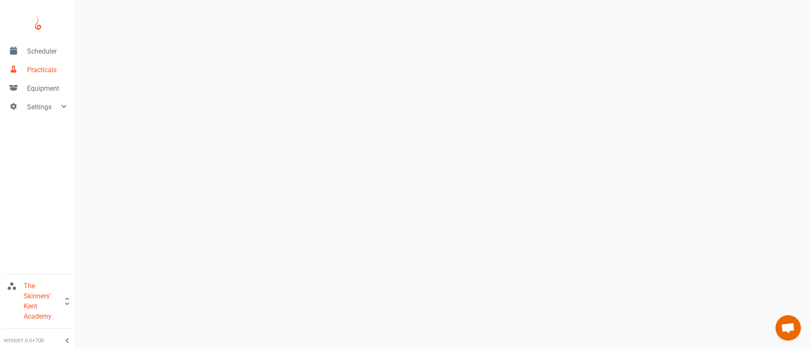
click at [40, 52] on span "Scheduler" at bounding box center [48, 51] width 42 height 10
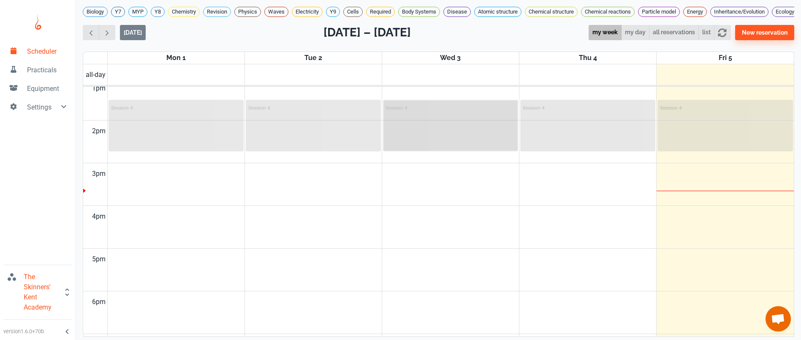
scroll to position [512, 0]
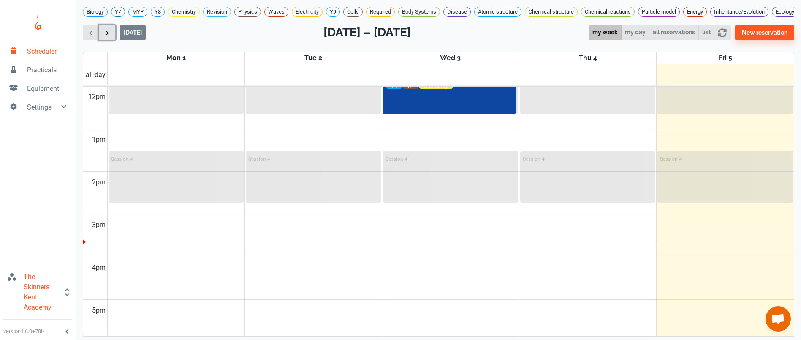
click at [107, 37] on span "button" at bounding box center [107, 32] width 9 height 9
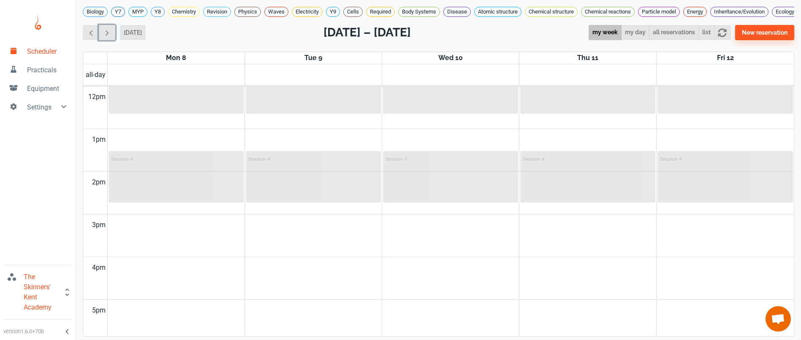
scroll to position [342, 0]
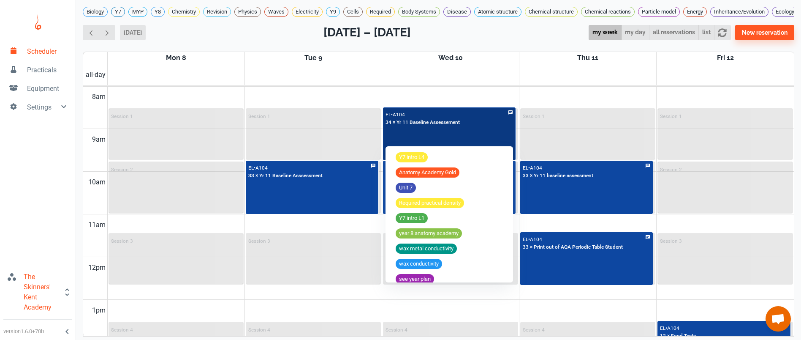
click at [454, 118] on div "EL • A104 34 × Yr 11 Baseline Assessement" at bounding box center [449, 134] width 131 height 52
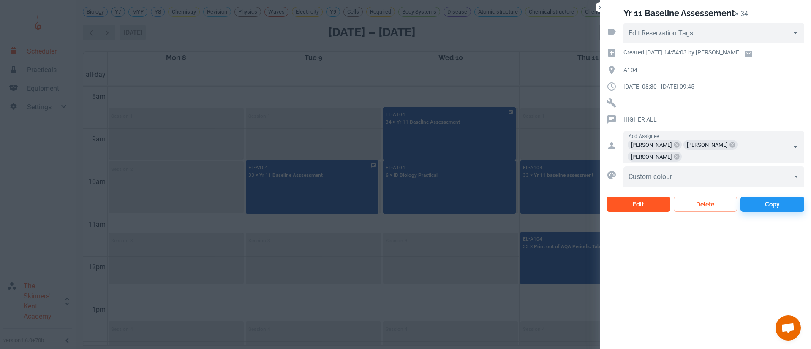
click at [638, 197] on button "Edit" at bounding box center [639, 204] width 64 height 15
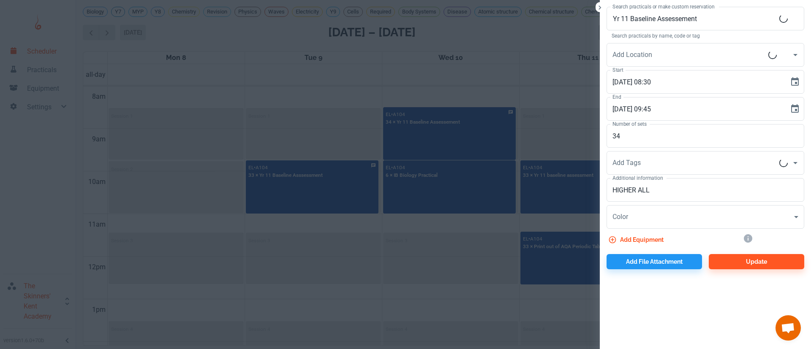
type input "A104"
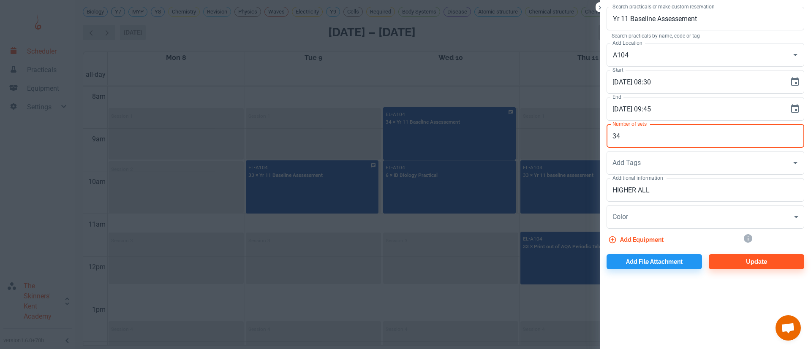
click at [640, 136] on input "34" at bounding box center [706, 136] width 198 height 24
type input "3"
type input "8"
click at [640, 136] on input "8" at bounding box center [706, 136] width 198 height 24
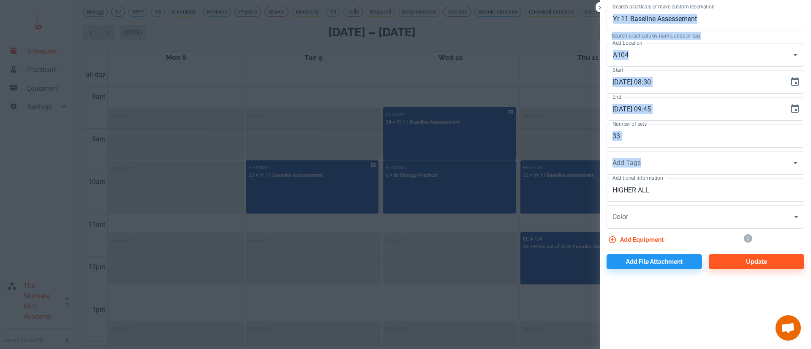
drag, startPoint x: 661, startPoint y: 185, endPoint x: 550, endPoint y: 193, distance: 111.4
click at [550, 193] on div "Search practicals or make custom reservation Yr 11 Baseline Assessement Search …" at bounding box center [405, 174] width 811 height 349
click at [645, 127] on label "Number of sets" at bounding box center [629, 123] width 34 height 7
click at [645, 127] on input "33" at bounding box center [706, 136] width 198 height 24
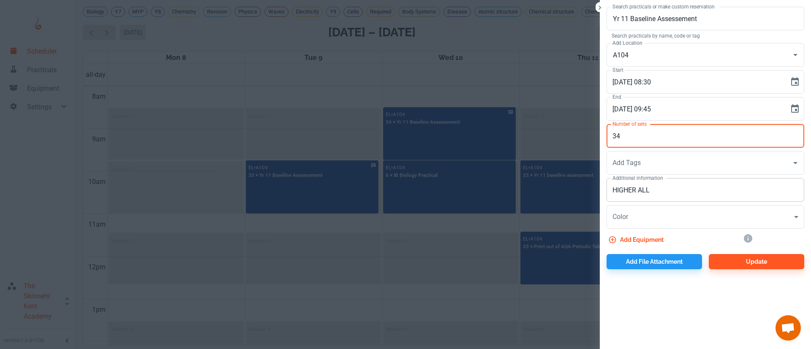
type input "34"
click at [664, 184] on div "HIGHER ALL x Additional information" at bounding box center [706, 190] width 198 height 24
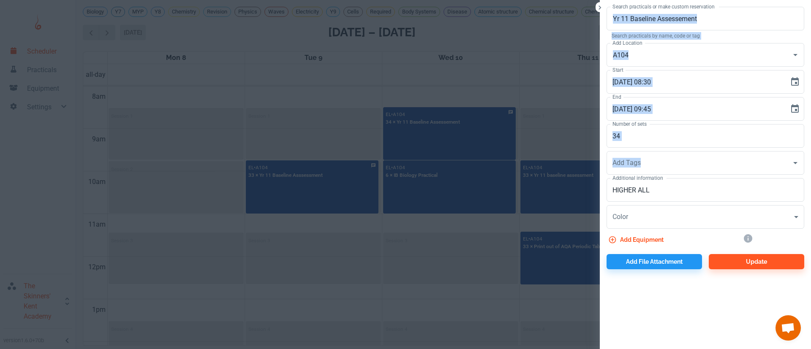
drag, startPoint x: 659, startPoint y: 197, endPoint x: 560, endPoint y: 182, distance: 100.0
click at [560, 182] on div "Search practicals or make custom reservation Yr 11 Baseline Assessement Search …" at bounding box center [405, 174] width 811 height 349
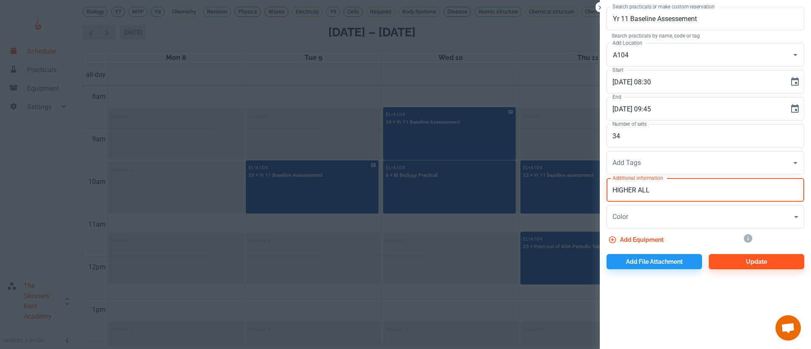
click at [674, 186] on textarea "HIGHER ALL" at bounding box center [705, 190] width 186 height 10
type textarea "H"
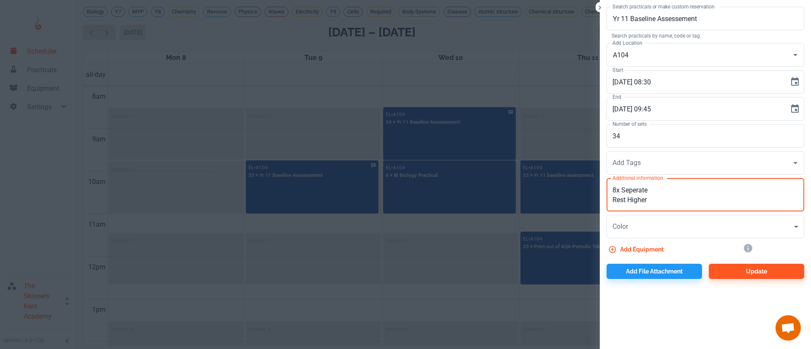
click at [630, 187] on textarea "8x Seperate Rest Higher" at bounding box center [705, 194] width 186 height 19
type textarea "8x Separate Rest Higher"
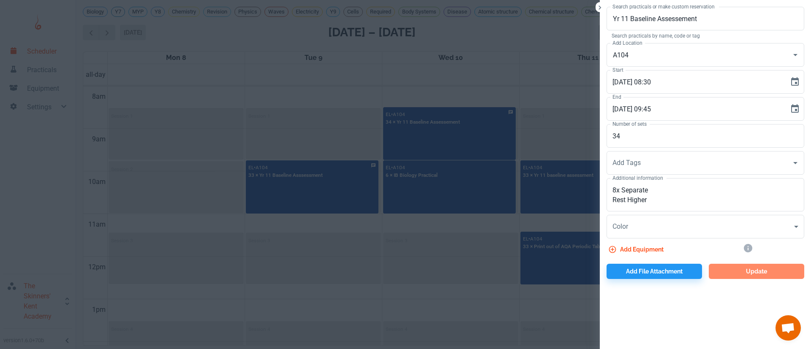
click at [743, 272] on button "Update" at bounding box center [756, 271] width 95 height 15
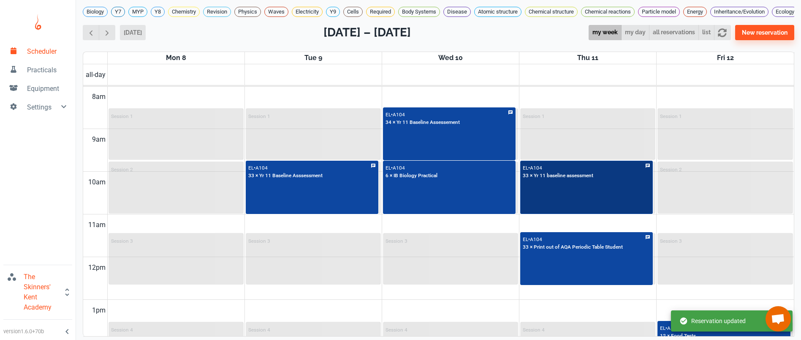
click at [580, 204] on div "EL • A104 33 × Yr 11 baseline assessment" at bounding box center [586, 187] width 131 height 52
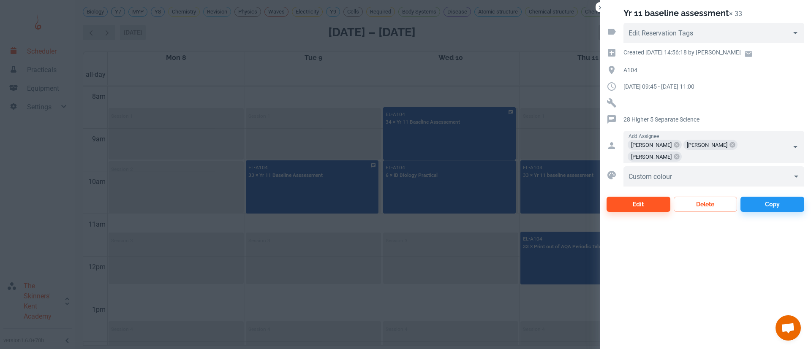
click at [447, 252] on div at bounding box center [405, 174] width 811 height 349
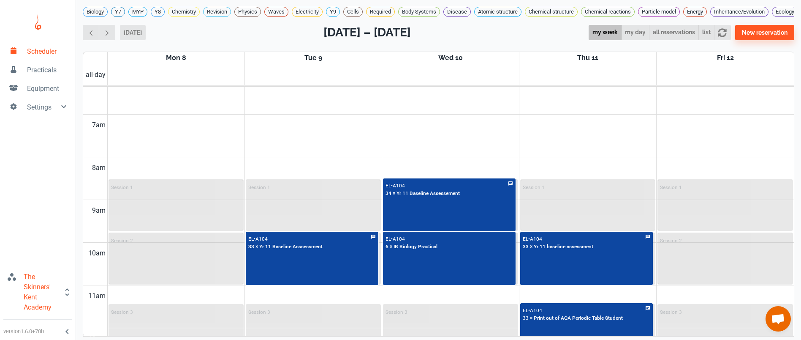
scroll to position [333, 0]
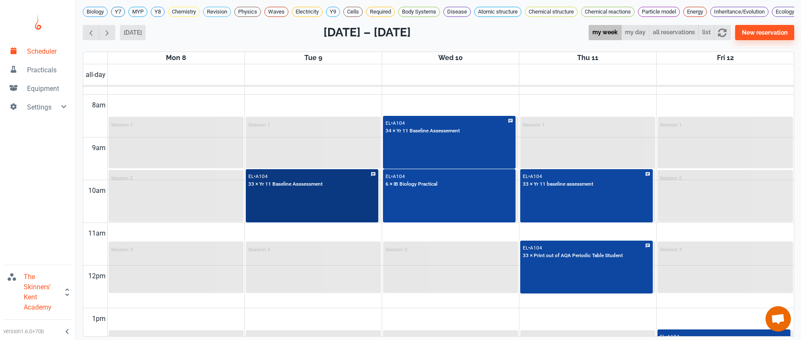
click at [314, 188] on div "EL • A104 33 × Yr 11 Baseline Asssessment" at bounding box center [285, 179] width 74 height 16
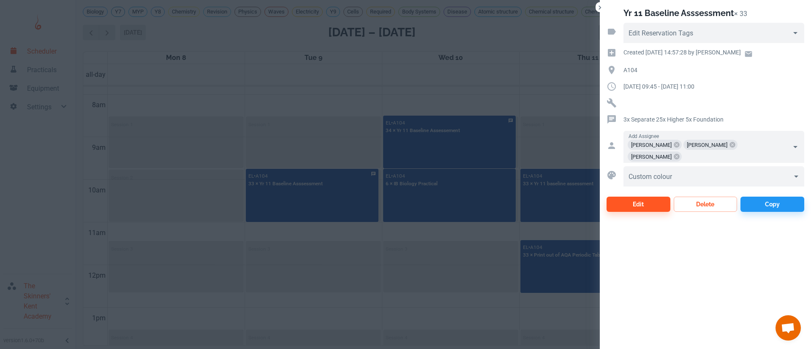
click at [694, 289] on div "Yr 11 Baseline Asssessment × 33 Edit Reservation Tags Created [DATE] 14:57:28 b…" at bounding box center [705, 174] width 211 height 349
click at [471, 305] on div at bounding box center [405, 174] width 811 height 349
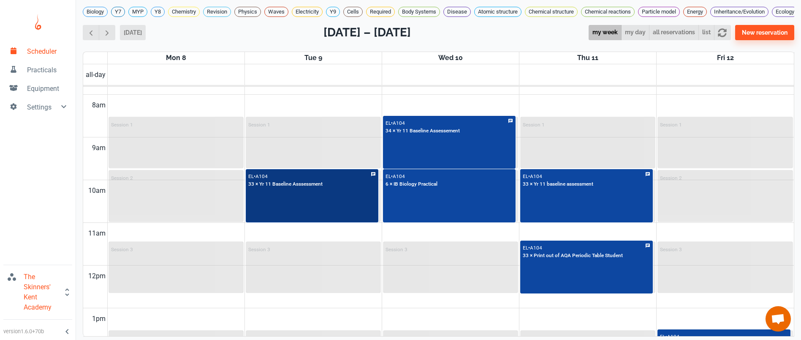
click at [306, 197] on input "text" at bounding box center [312, 193] width 127 height 7
click at [287, 188] on p "33 × Yr 11 Baseline Asssessment" at bounding box center [285, 184] width 74 height 8
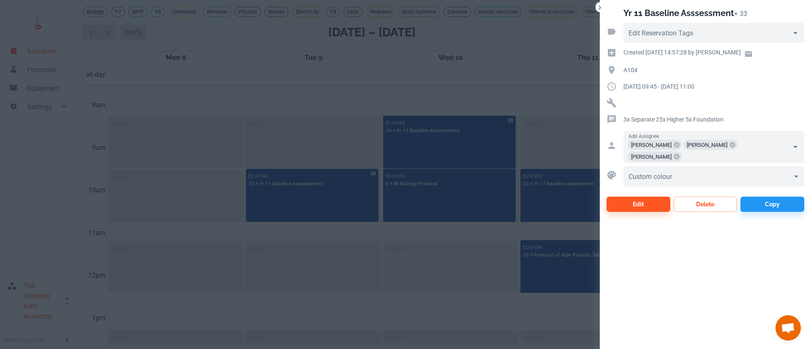
click at [719, 117] on p "3x Separate 25x Higher 5x Foundation" at bounding box center [713, 119] width 181 height 9
click at [637, 197] on button "Edit" at bounding box center [639, 204] width 64 height 15
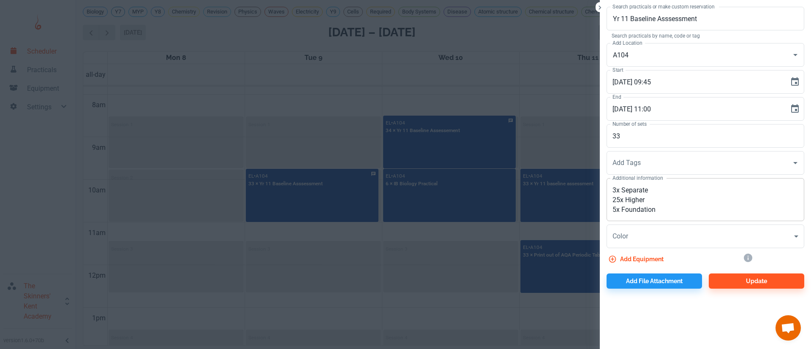
click at [622, 201] on textarea "3x Separate 25x Higher 5x Foundation" at bounding box center [705, 199] width 186 height 29
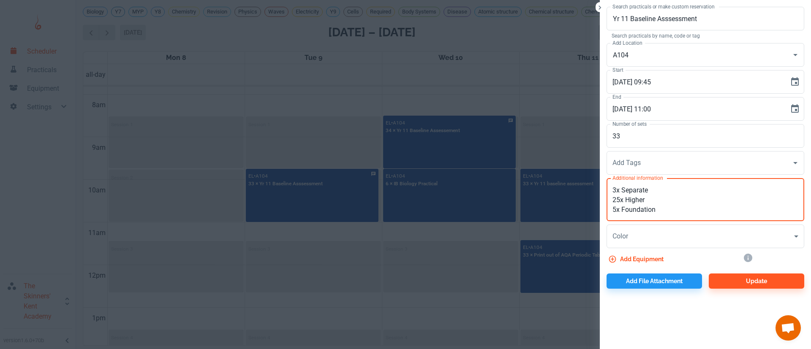
click at [613, 210] on textarea "3x Separate 25x Higher 5x Foundation" at bounding box center [705, 199] width 186 height 29
type textarea "3x Separate 25x Higher 6x Foundation"
click at [502, 253] on div at bounding box center [405, 174] width 811 height 349
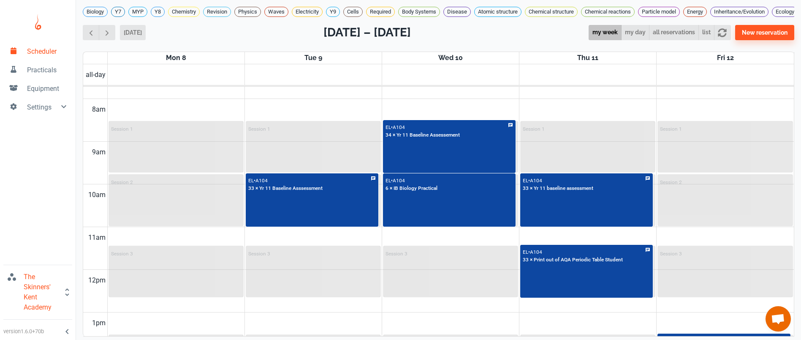
scroll to position [323, 0]
